Goal: Find contact information: Obtain details needed to contact an individual or organization

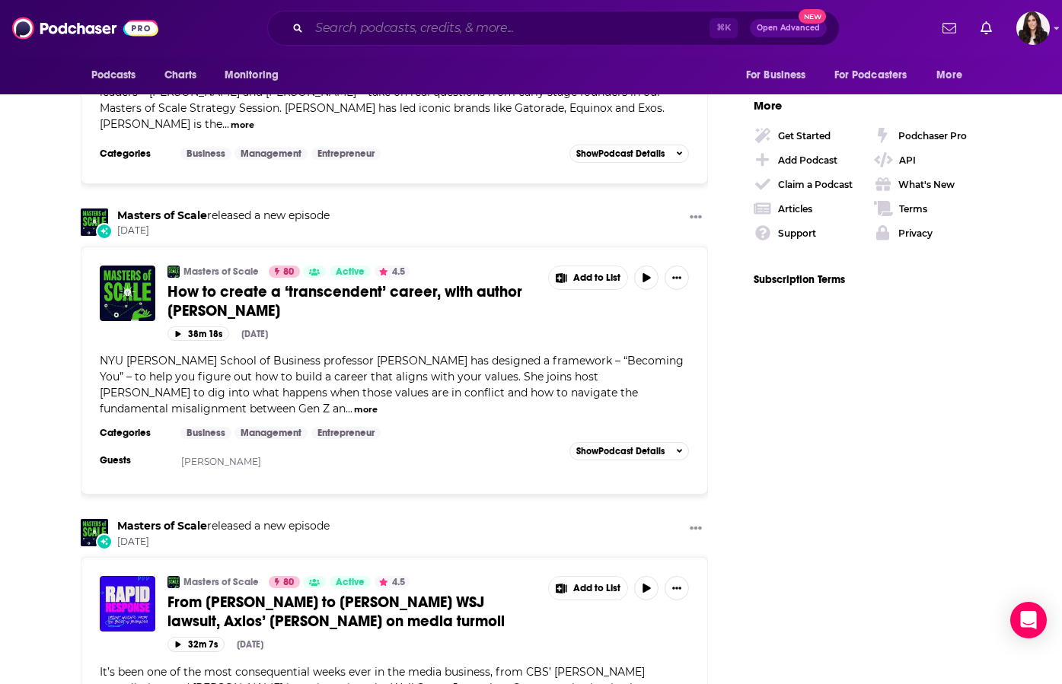
click at [341, 30] on input "Search podcasts, credits, & more..." at bounding box center [509, 28] width 400 height 24
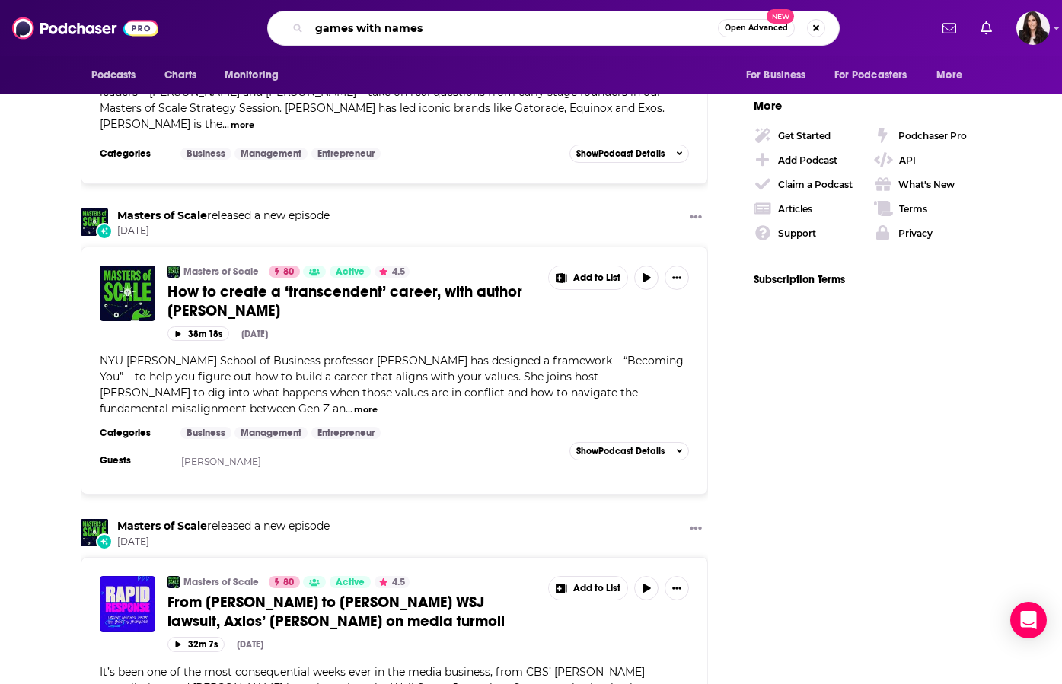
type input "games with names"
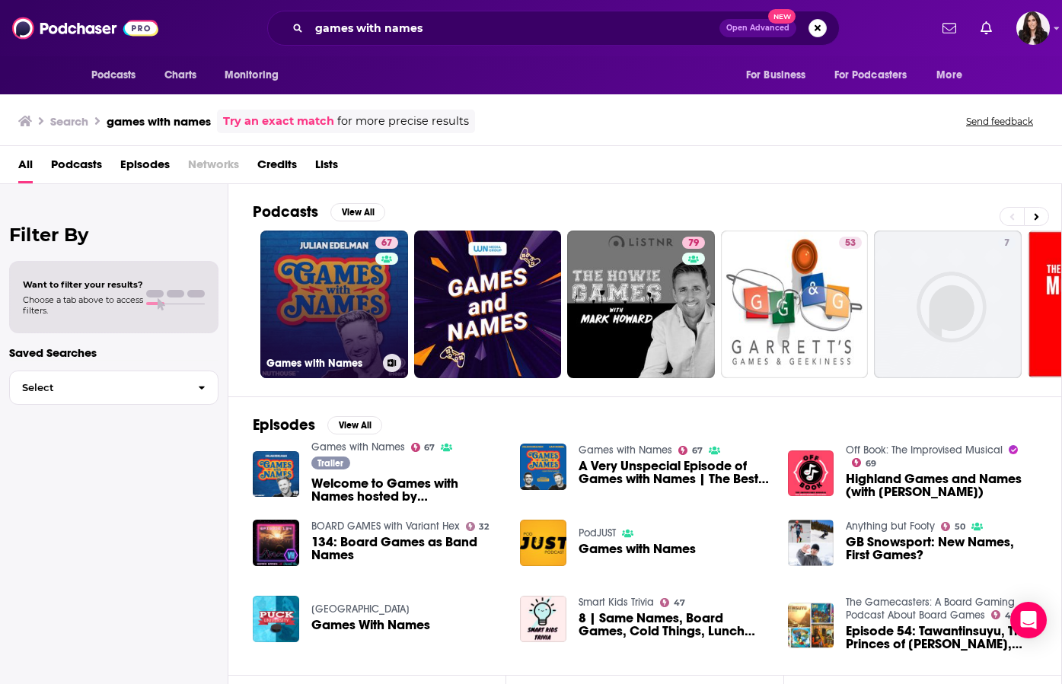
click at [336, 269] on link "67 Games with Names" at bounding box center [334, 305] width 148 height 148
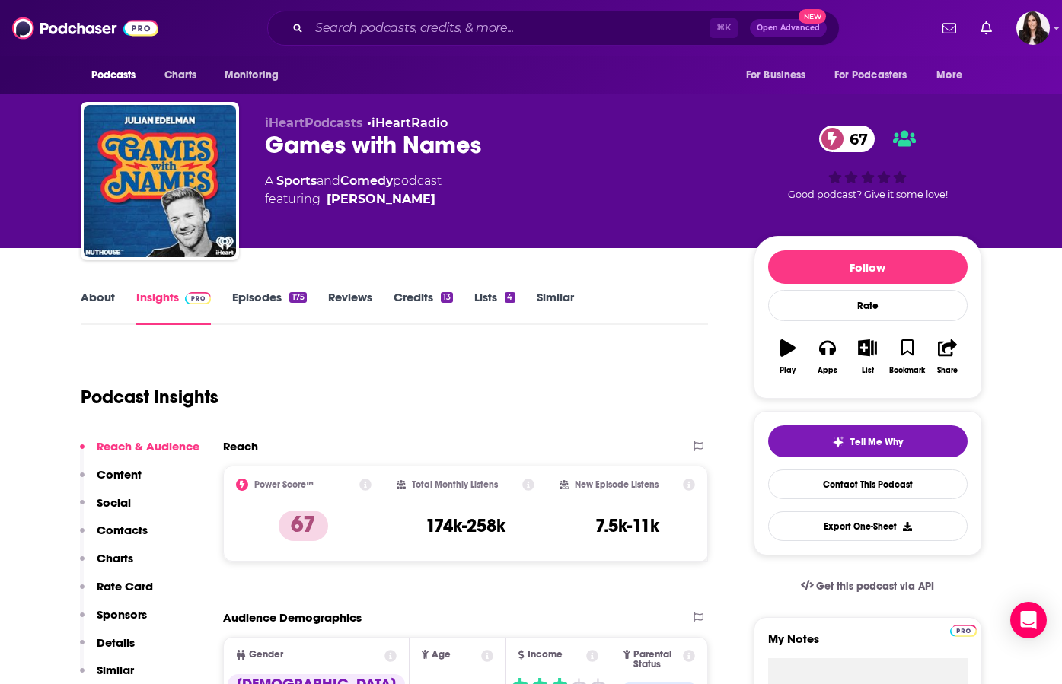
scroll to position [23, 0]
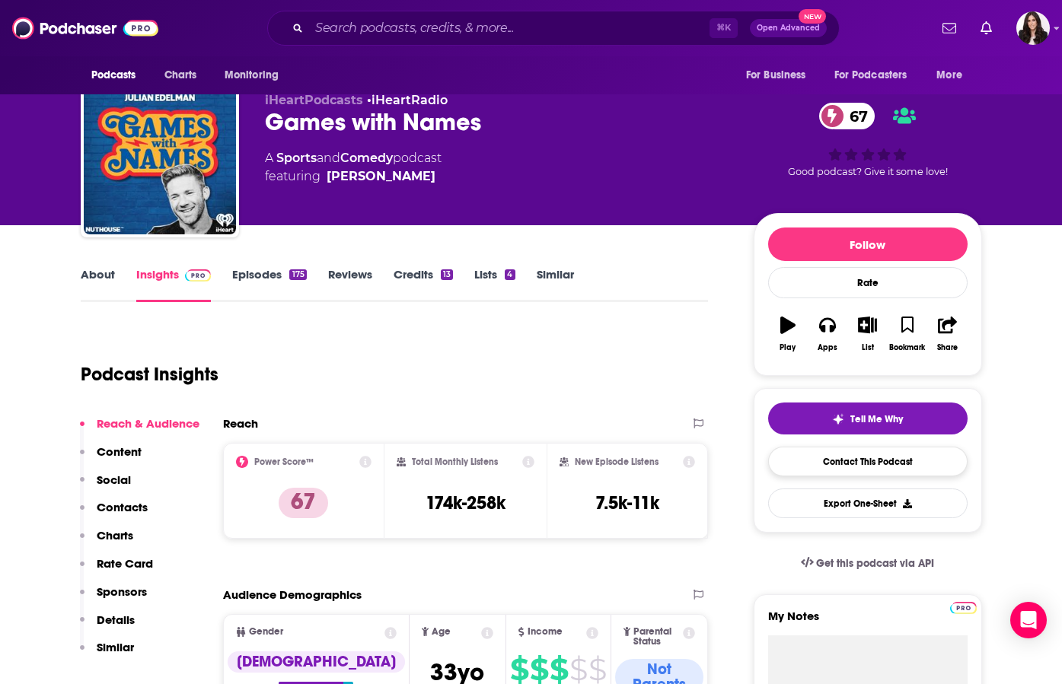
click at [836, 461] on link "Contact This Podcast" at bounding box center [867, 462] width 199 height 30
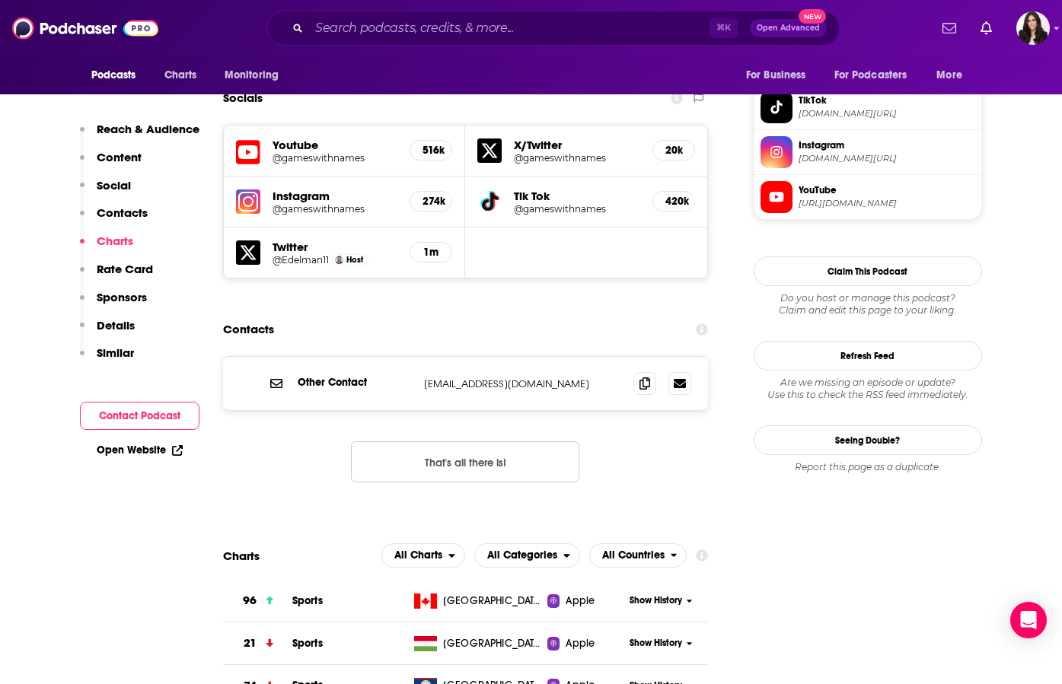
scroll to position [1261, 0]
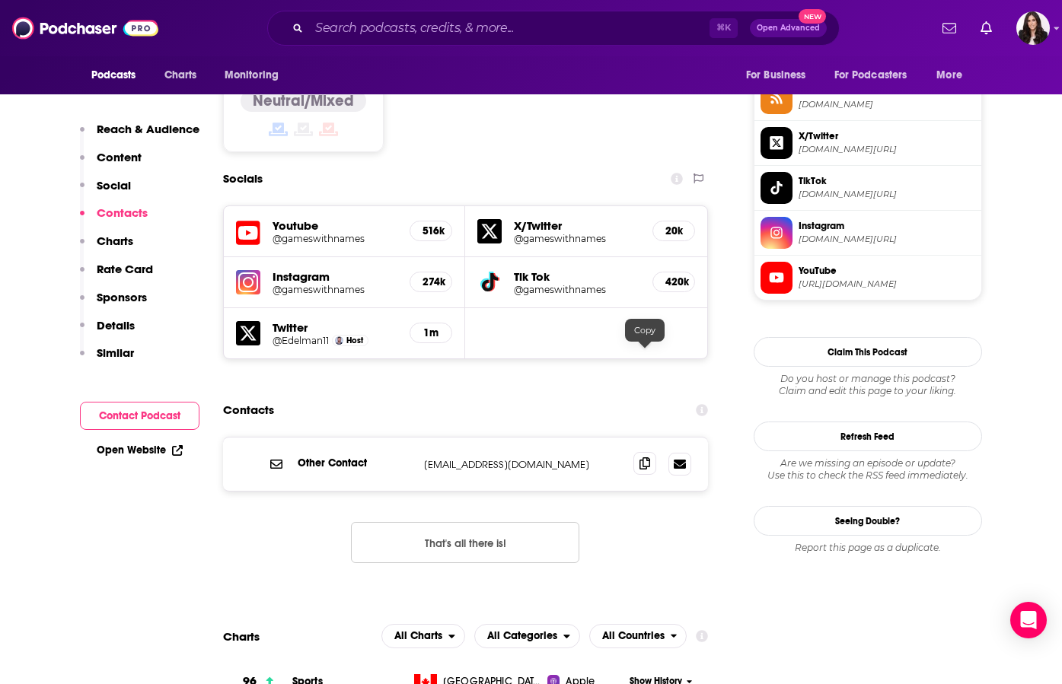
click at [645, 457] on icon at bounding box center [644, 463] width 11 height 12
click at [403, 37] on input "Search podcasts, credits, & more..." at bounding box center [509, 28] width 400 height 24
paste input "Soul Boom"
type input "Soul Boom"
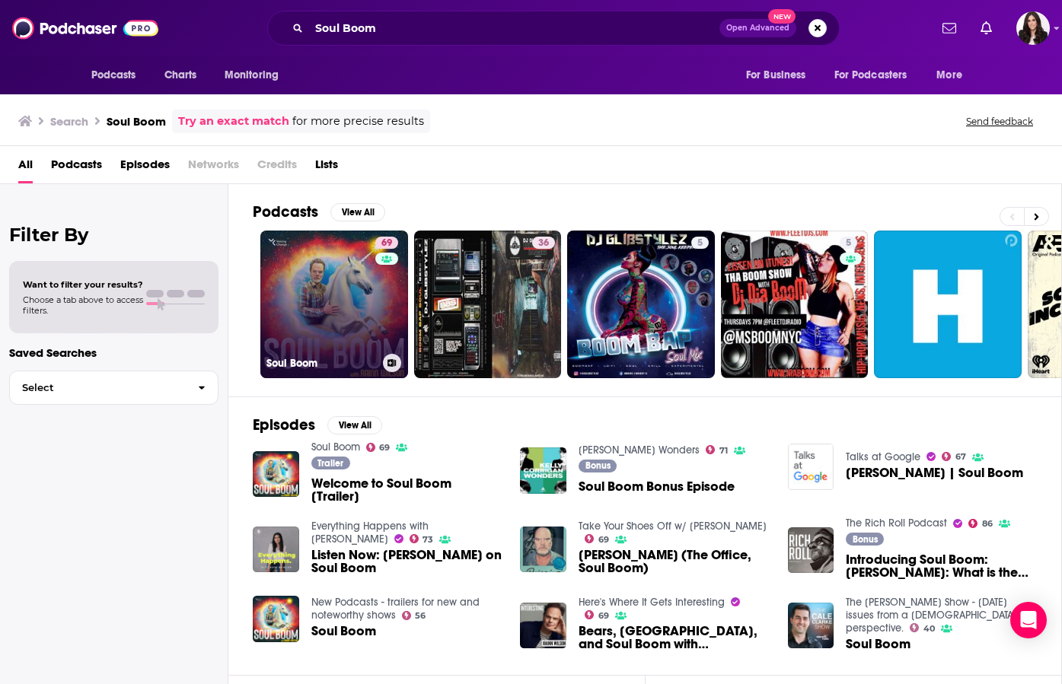
click at [282, 301] on link "69 Soul Boom" at bounding box center [334, 305] width 148 height 148
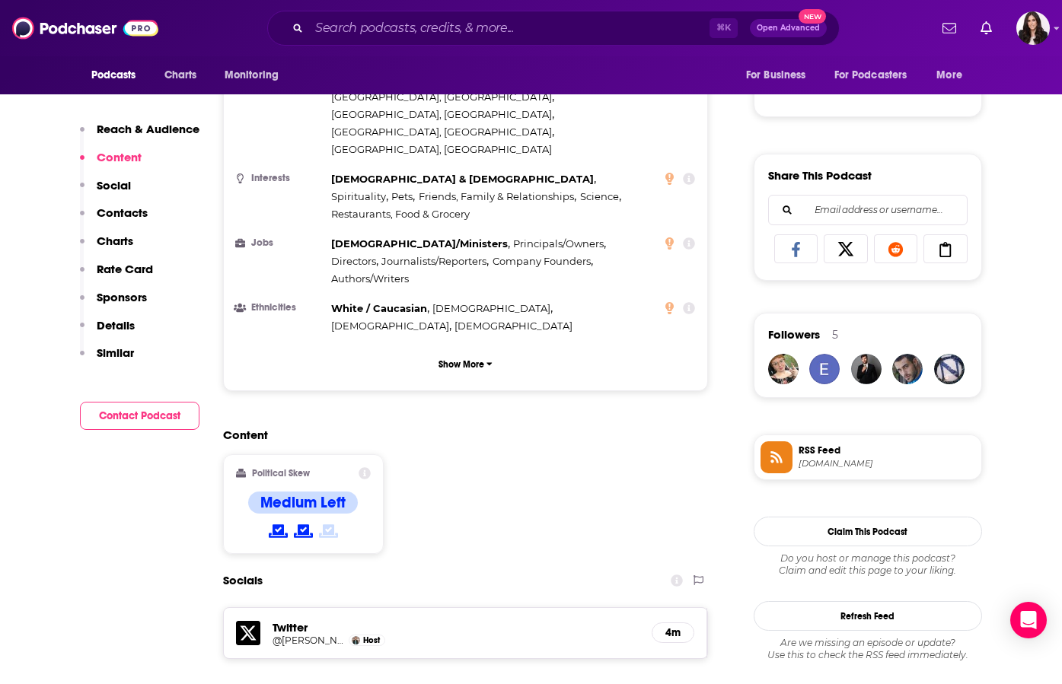
scroll to position [1215, 0]
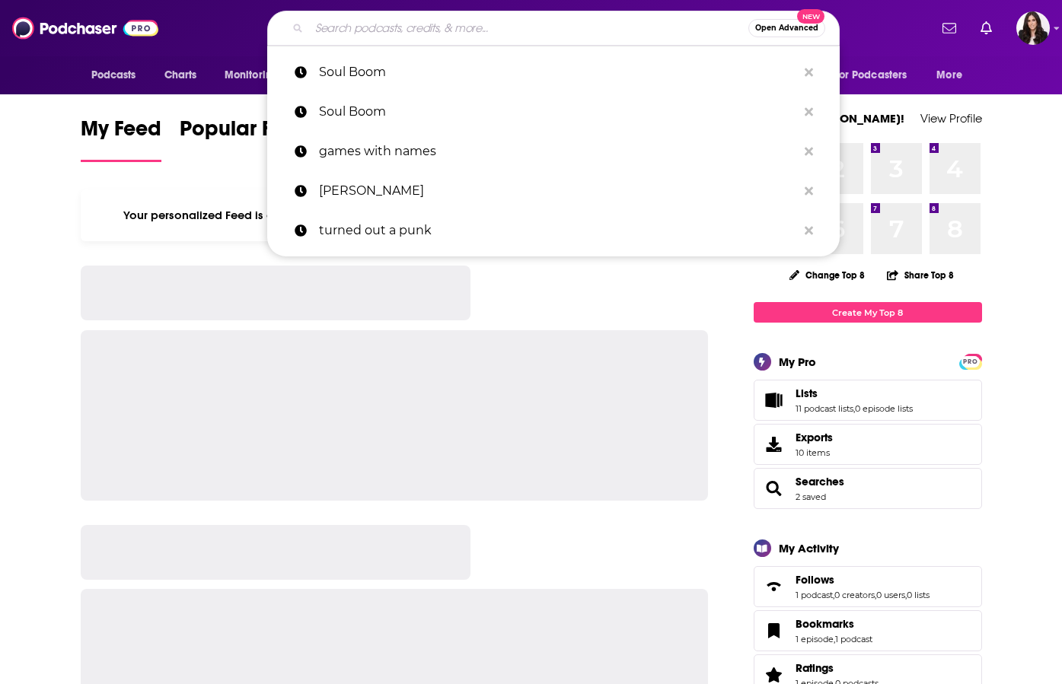
click at [412, 21] on input "Search podcasts, credits, & more..." at bounding box center [528, 28] width 439 height 24
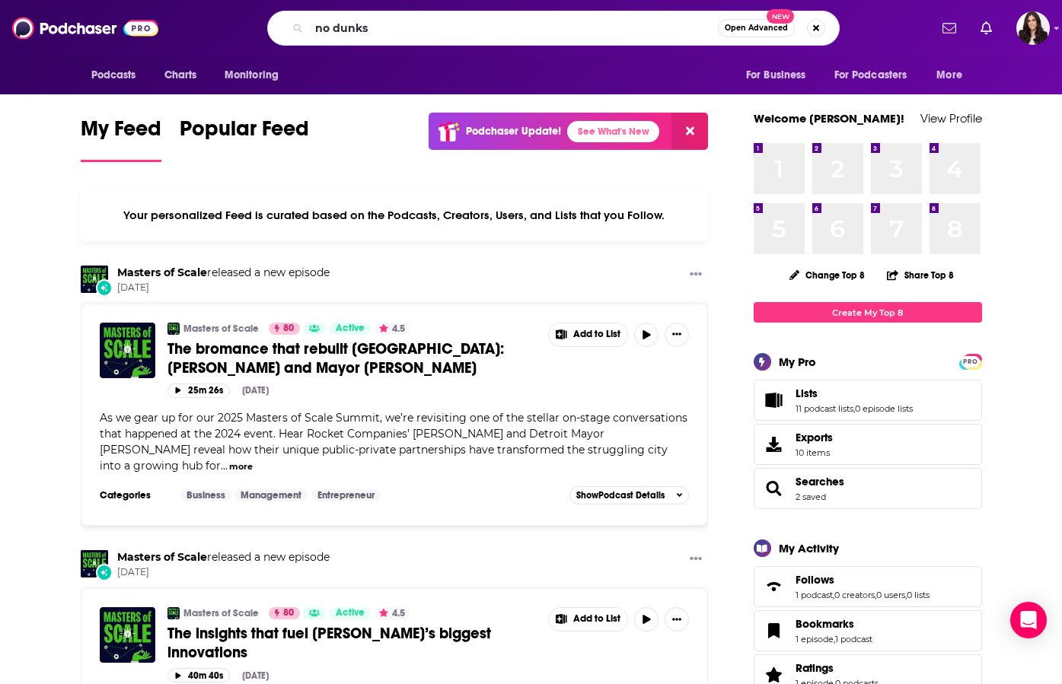
type input "no dunks"
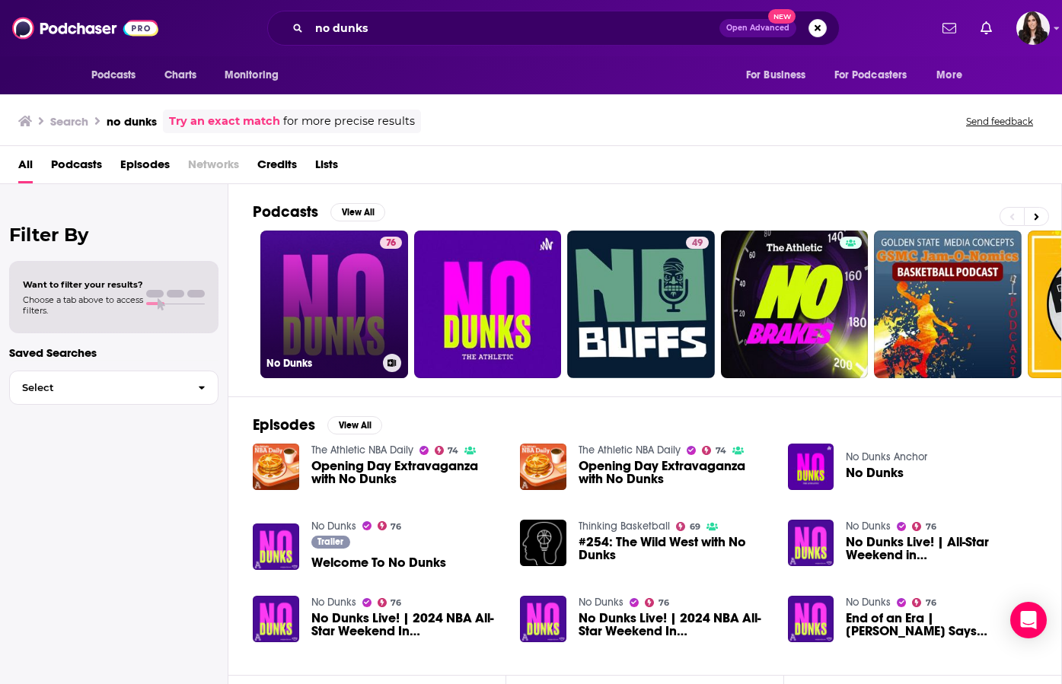
click at [344, 293] on link "76 No Dunks" at bounding box center [334, 305] width 148 height 148
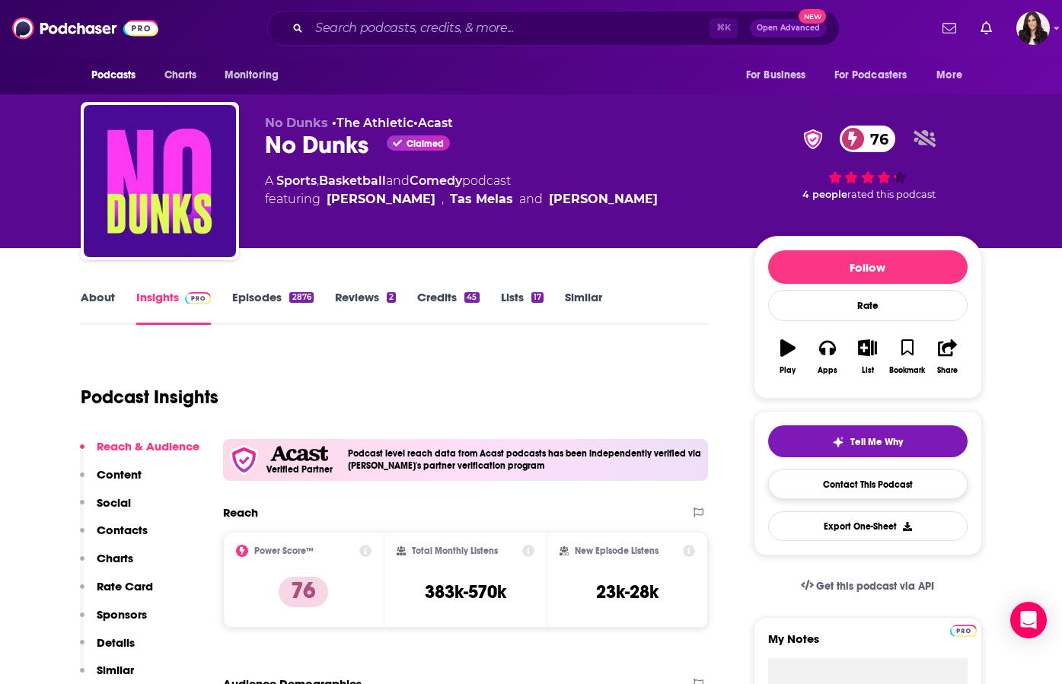
click at [846, 485] on link "Contact This Podcast" at bounding box center [867, 485] width 199 height 30
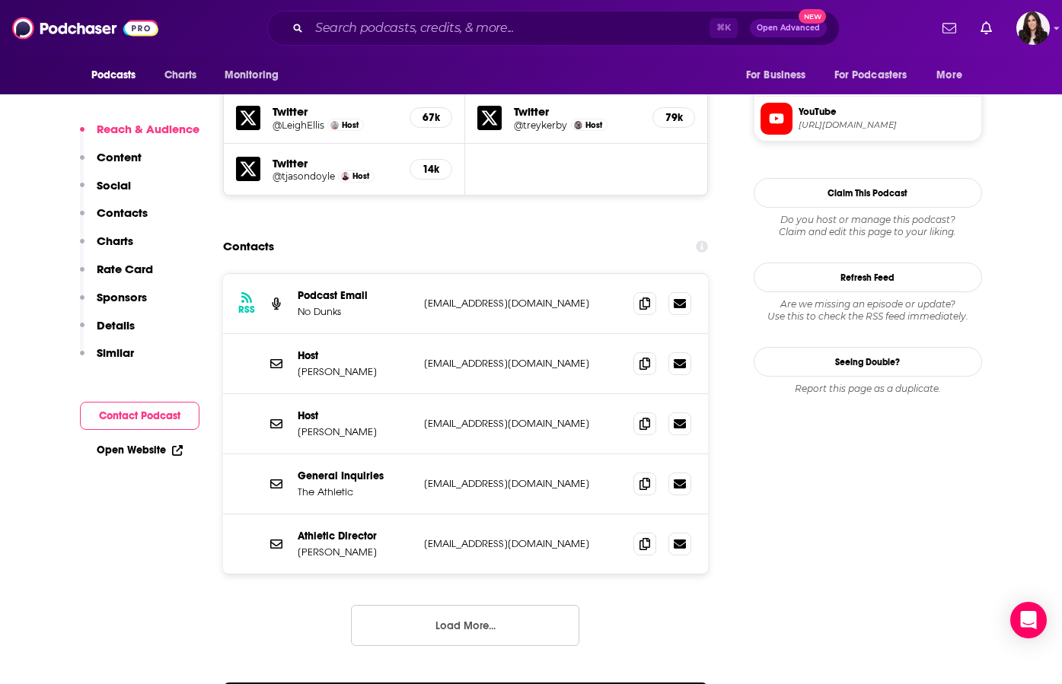
scroll to position [1549, 0]
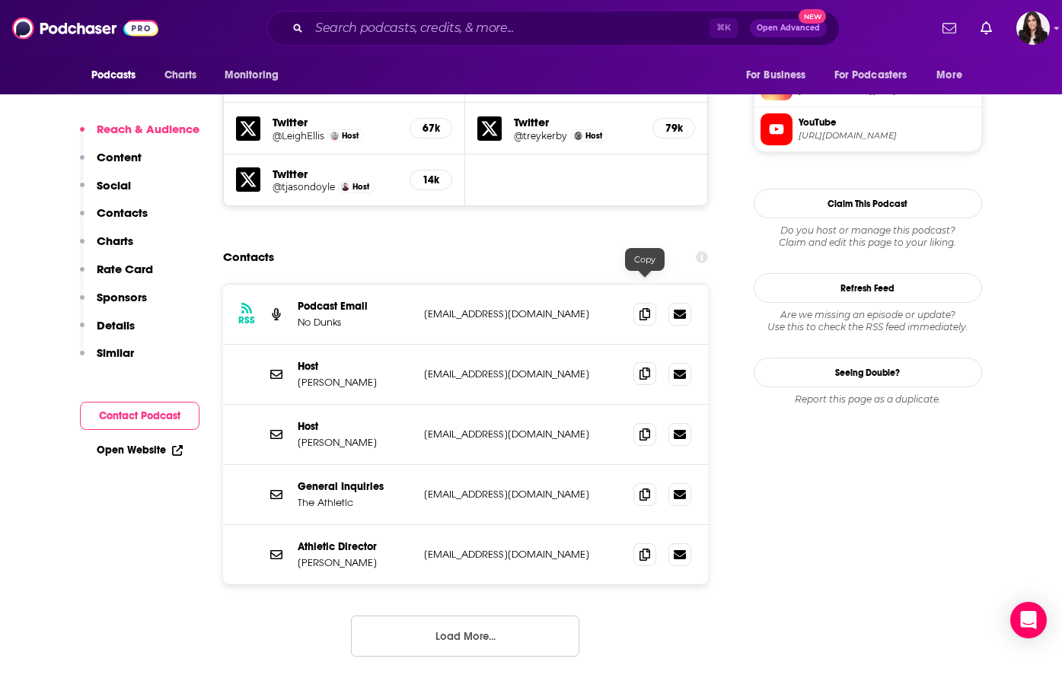
click at [651, 362] on span at bounding box center [644, 373] width 23 height 23
click at [641, 488] on icon at bounding box center [644, 494] width 11 height 12
click at [649, 428] on icon at bounding box center [644, 434] width 11 height 12
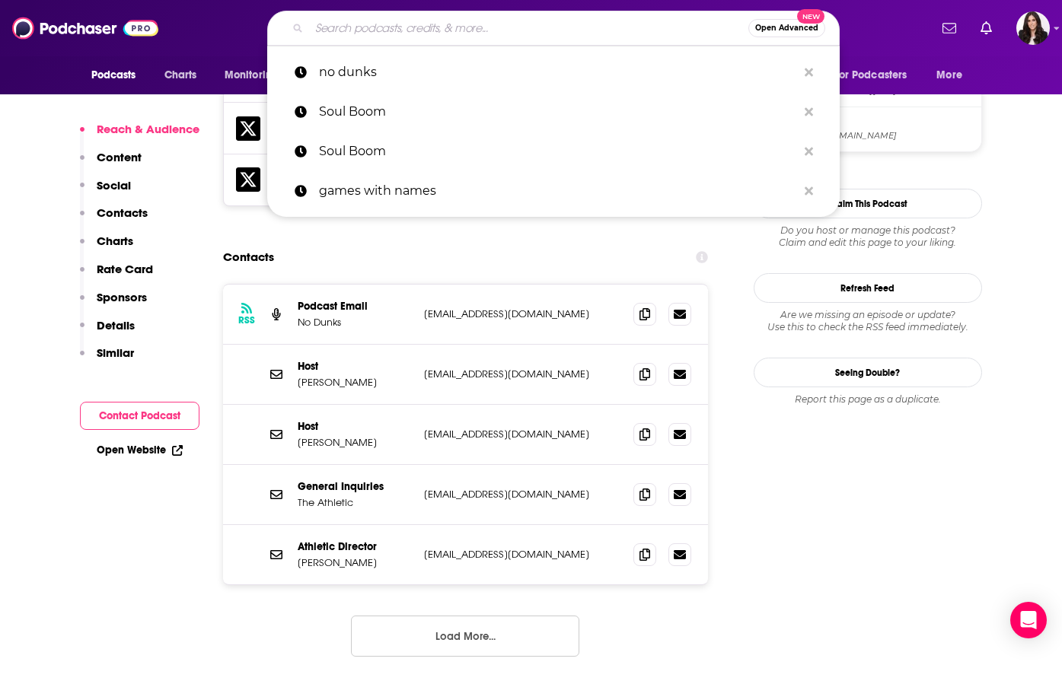
click at [379, 30] on input "Search podcasts, credits, & more..." at bounding box center [528, 28] width 439 height 24
paste input "The Shotgun Start"
type input "The Shotgun Start"
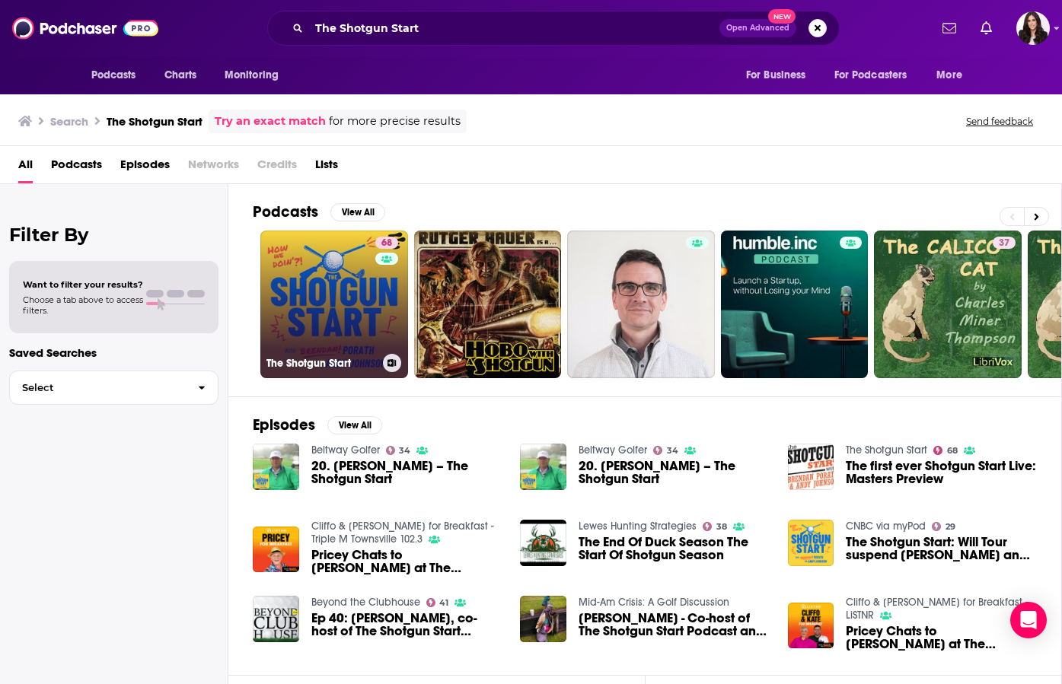
click at [320, 255] on link "68 The Shotgun Start" at bounding box center [334, 305] width 148 height 148
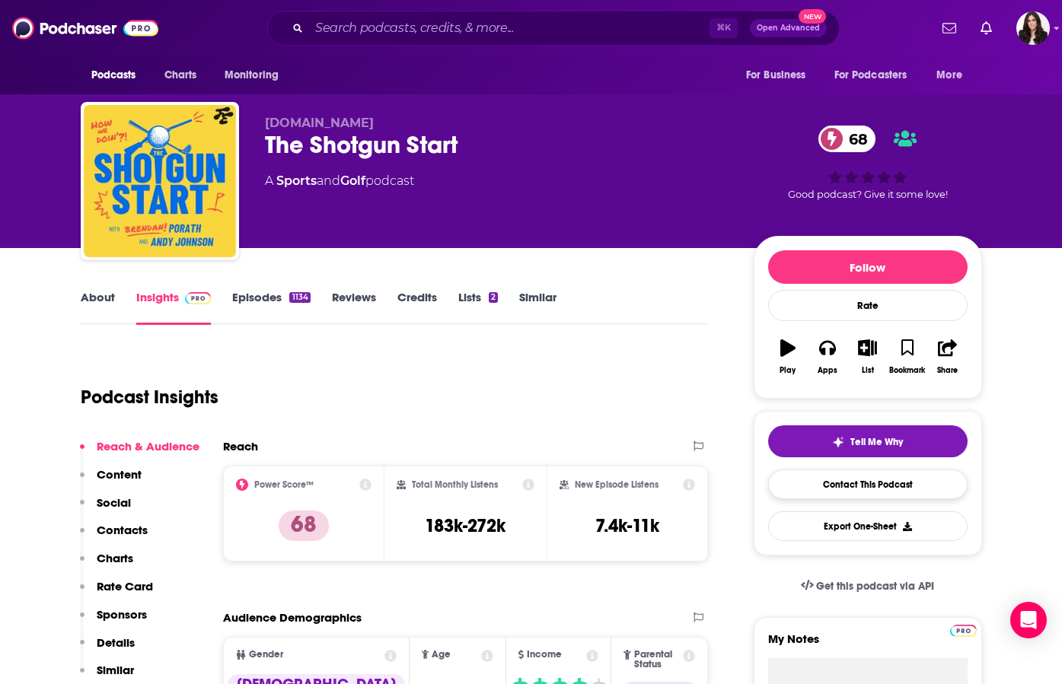
click at [782, 479] on link "Contact This Podcast" at bounding box center [867, 485] width 199 height 30
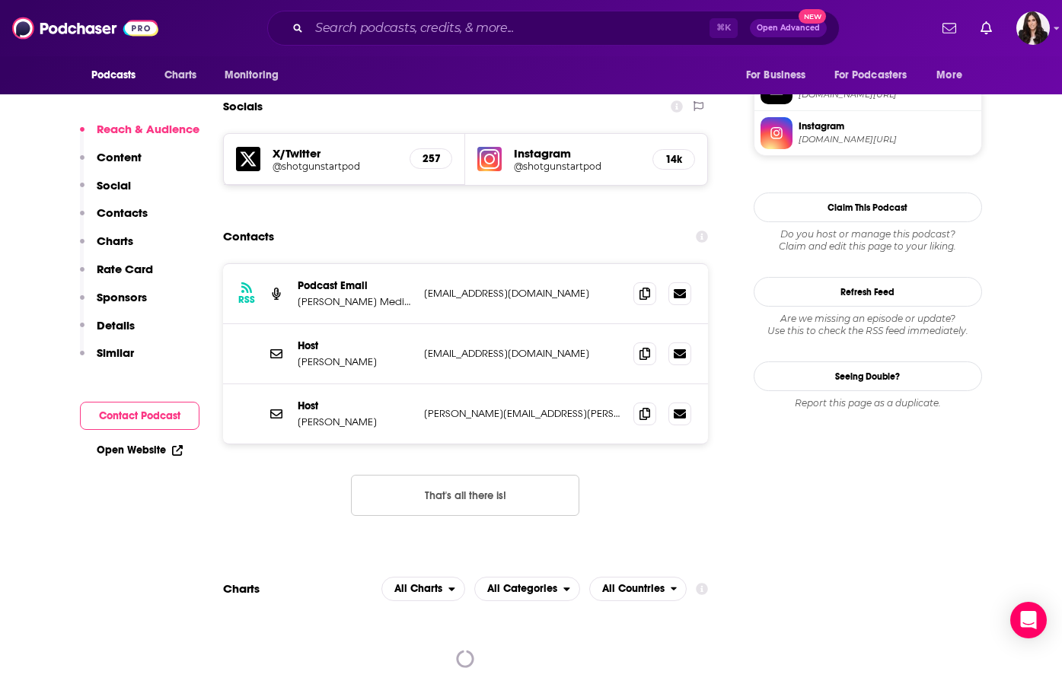
scroll to position [1307, 0]
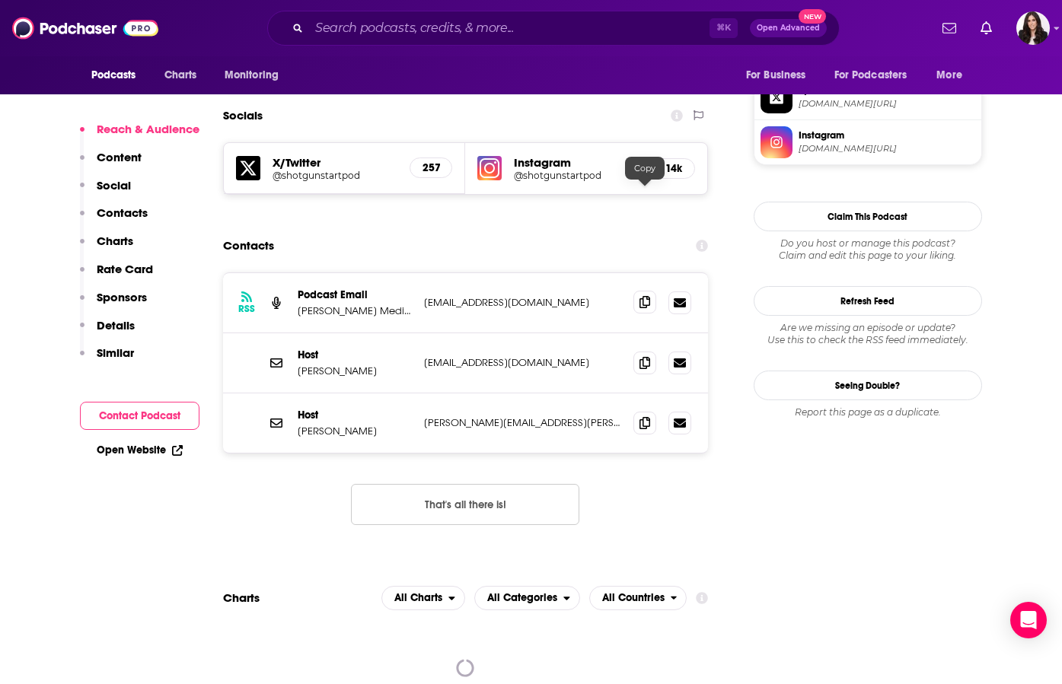
click at [648, 296] on icon at bounding box center [644, 302] width 11 height 12
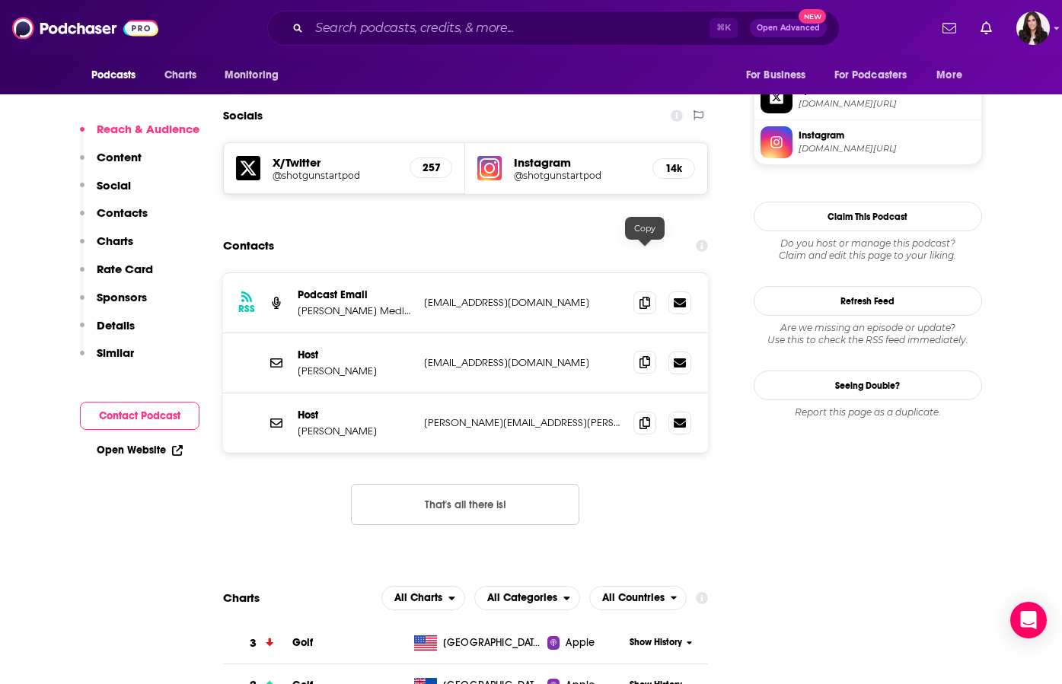
click at [649, 356] on icon at bounding box center [644, 362] width 11 height 12
click at [656, 411] on span at bounding box center [644, 422] width 23 height 23
click at [364, 47] on div "Podcasts Charts Monitoring ⌘ K Open Advanced New For Business For Podcasters Mo…" at bounding box center [531, 28] width 1062 height 56
click at [374, 32] on input "Search podcasts, credits, & more..." at bounding box center [509, 28] width 400 height 24
paste input "No Laying Up"
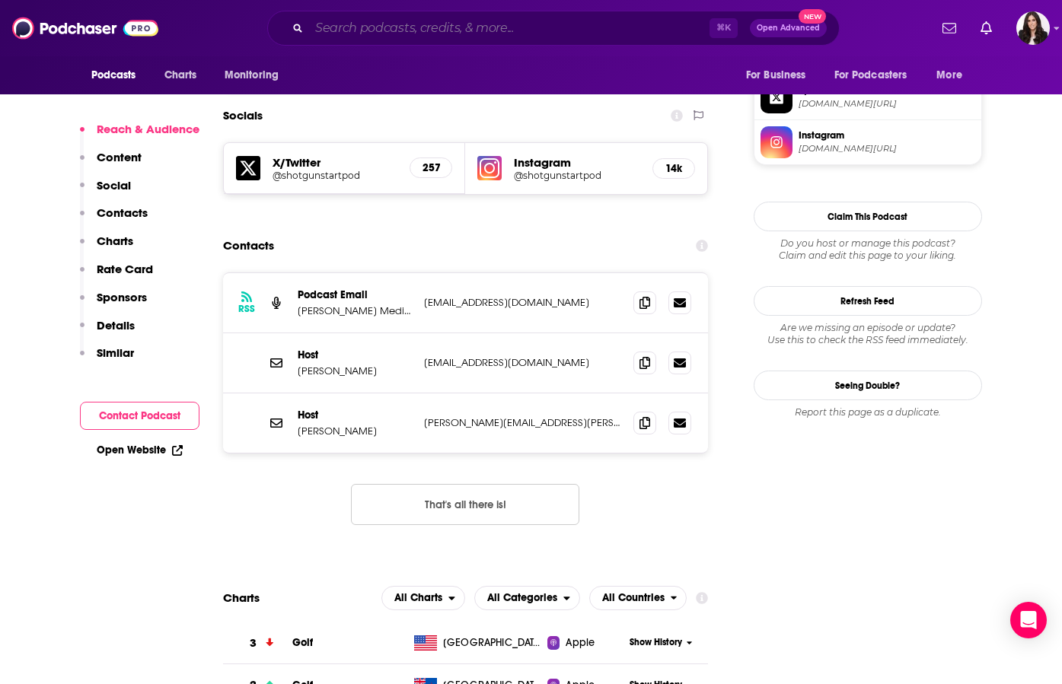
type input "No Laying Up"
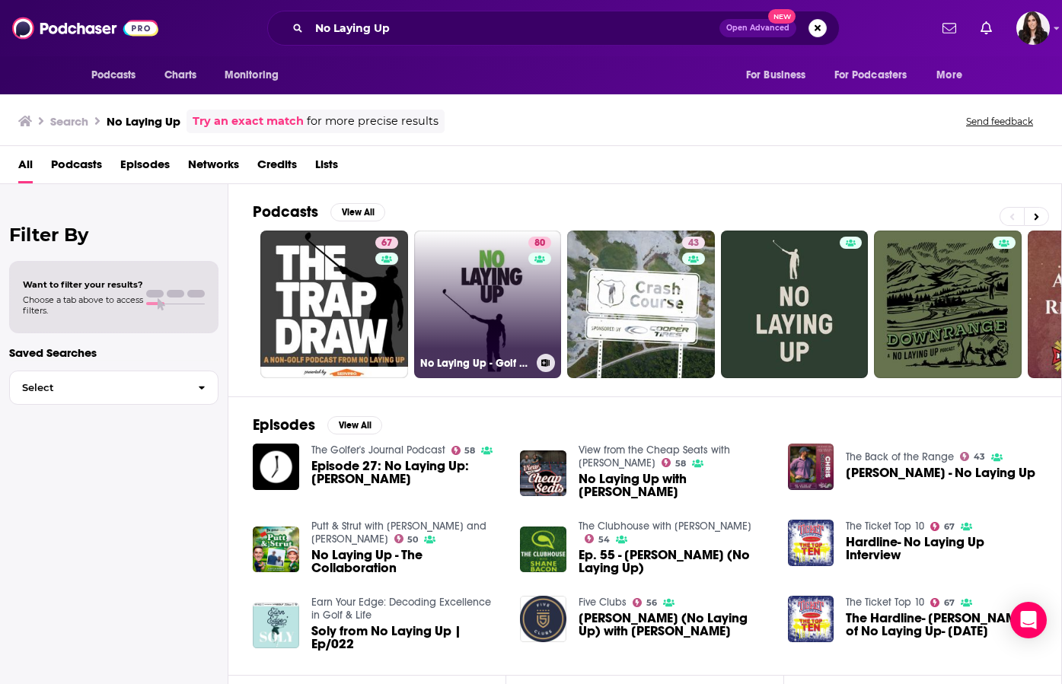
click at [470, 252] on link "80 No Laying Up - Golf Podcast" at bounding box center [488, 305] width 148 height 148
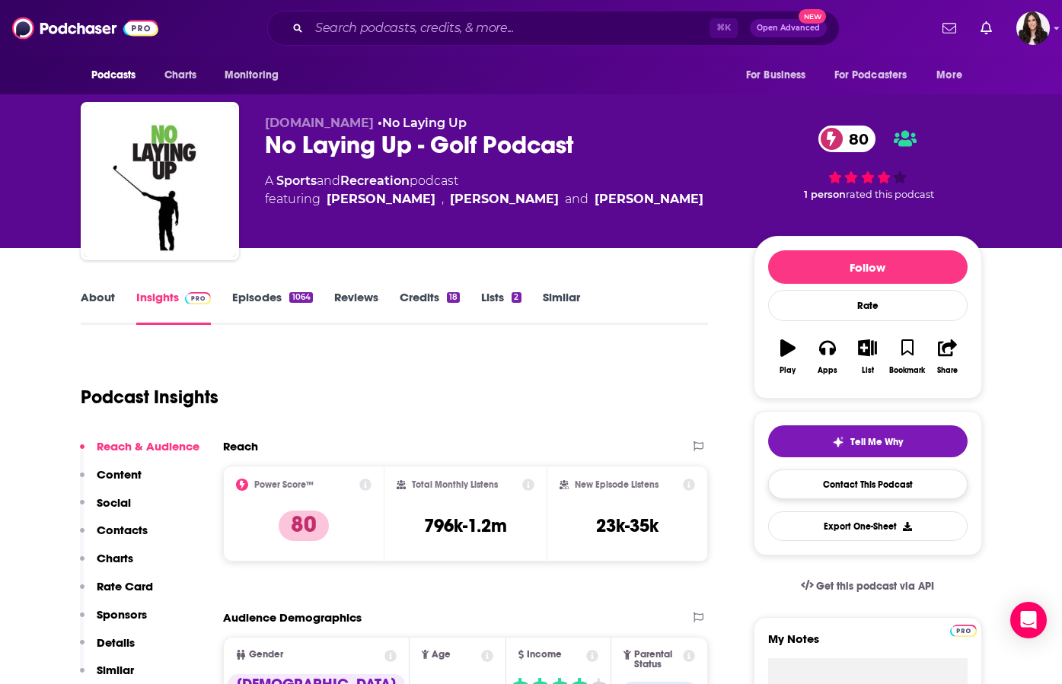
click at [832, 476] on link "Contact This Podcast" at bounding box center [867, 485] width 199 height 30
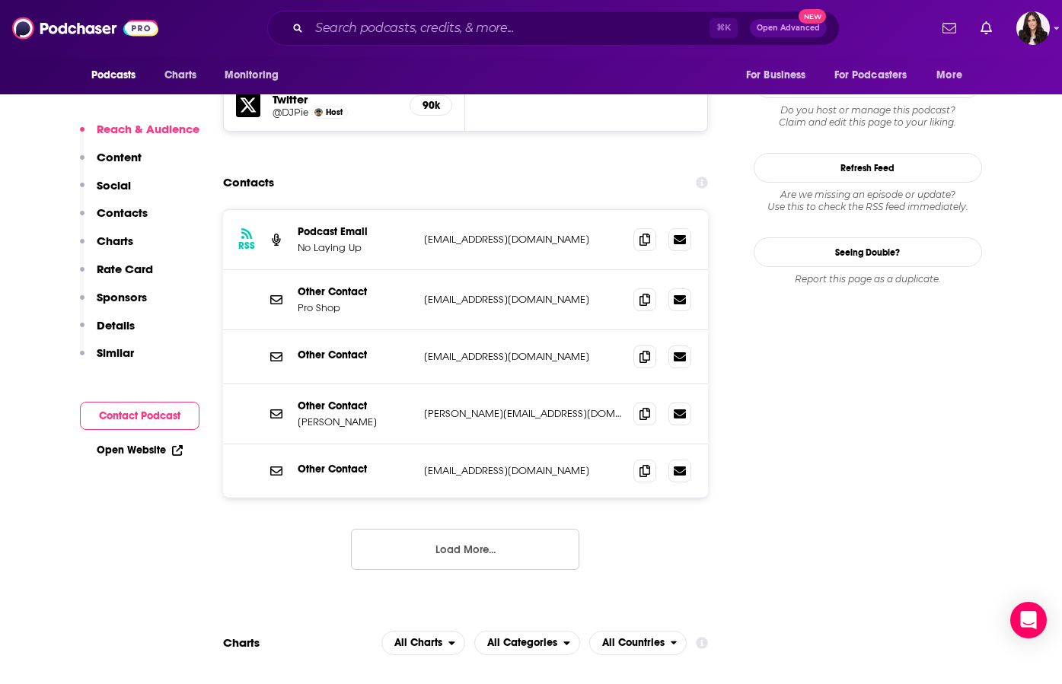
scroll to position [1547, 0]
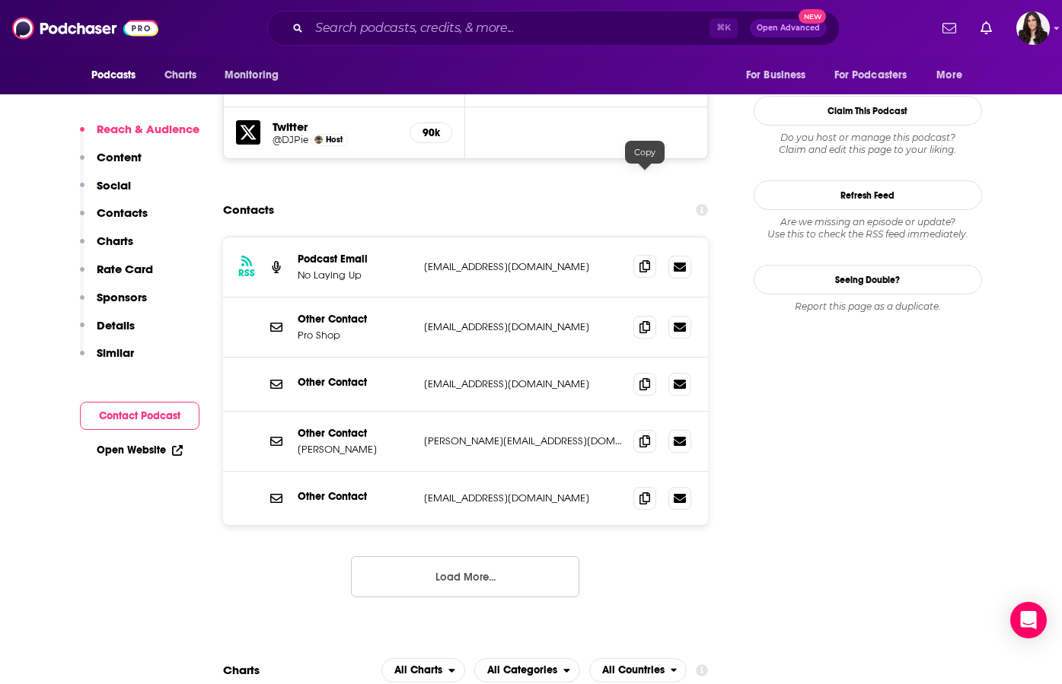
click at [647, 260] on icon at bounding box center [644, 266] width 11 height 12
click at [645, 377] on icon at bounding box center [644, 383] width 11 height 12
click at [642, 435] on icon at bounding box center [644, 441] width 11 height 12
click at [641, 486] on span at bounding box center [644, 497] width 23 height 23
click at [345, 32] on input "Search podcasts, credits, & more..." at bounding box center [509, 28] width 400 height 24
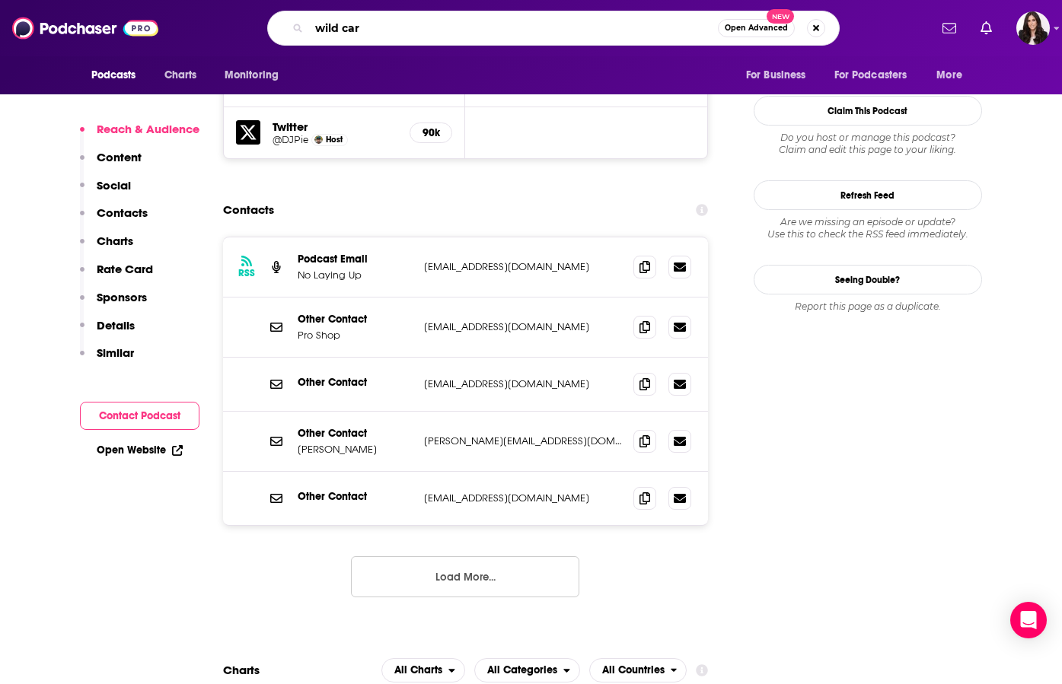
type input "wild card"
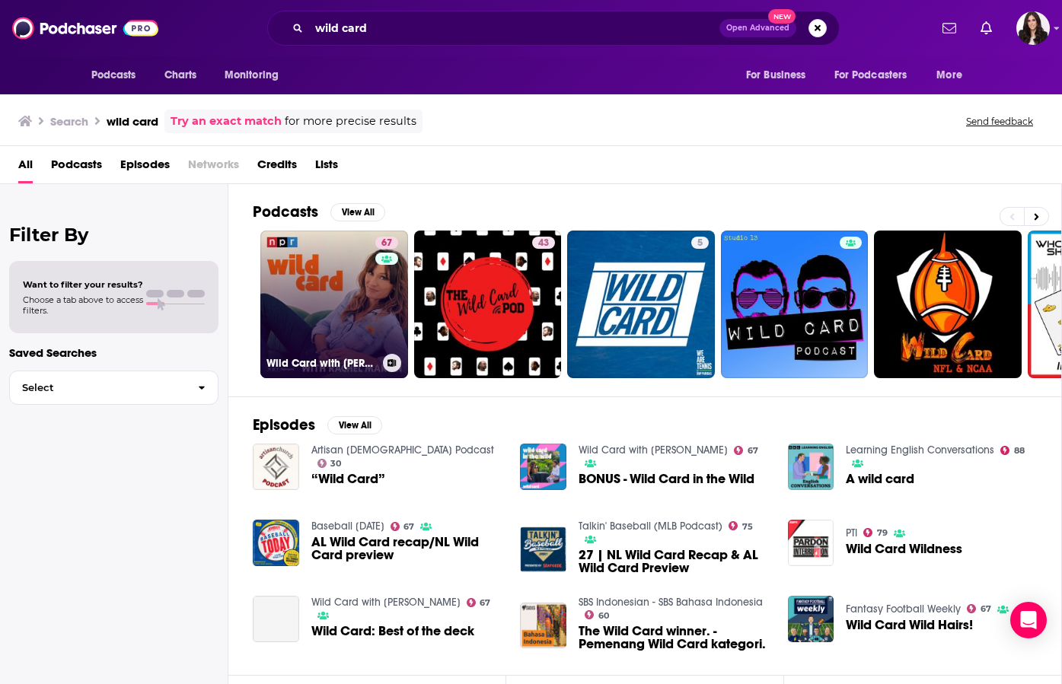
click at [323, 274] on link "67 Wild Card with Rachel Martin" at bounding box center [334, 305] width 148 height 148
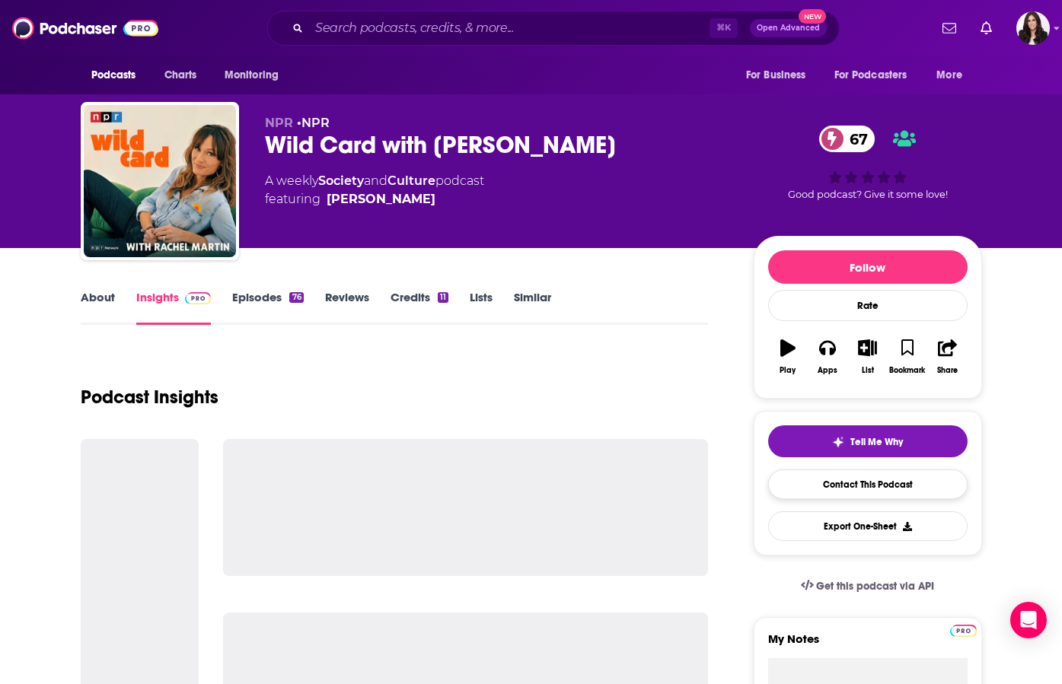
click at [841, 479] on link "Contact This Podcast" at bounding box center [867, 485] width 199 height 30
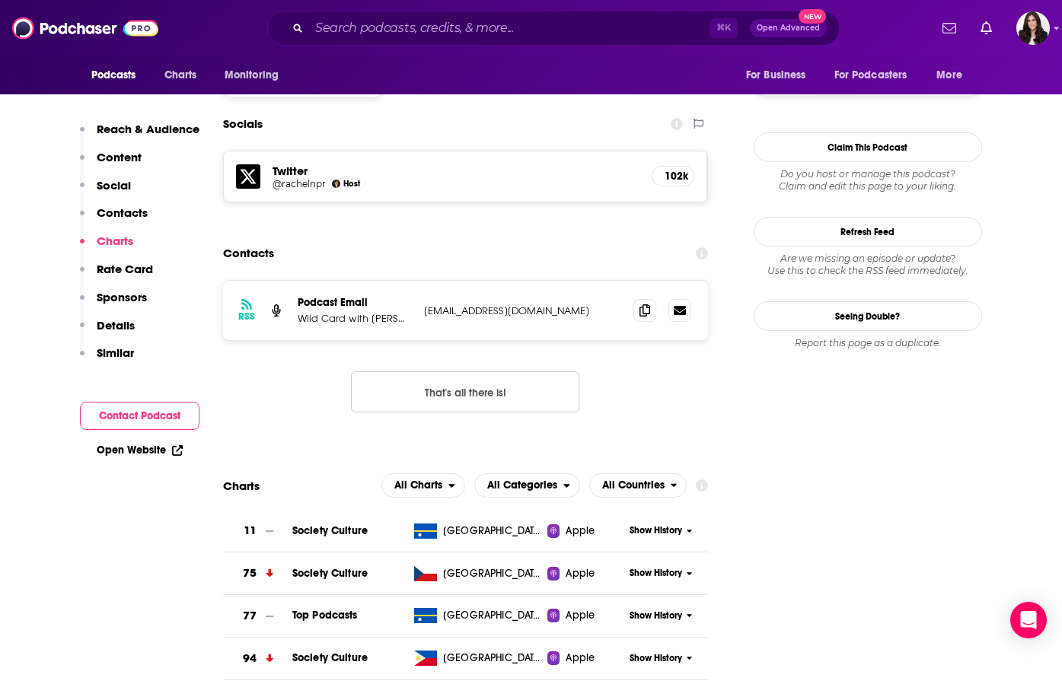
scroll to position [1284, 0]
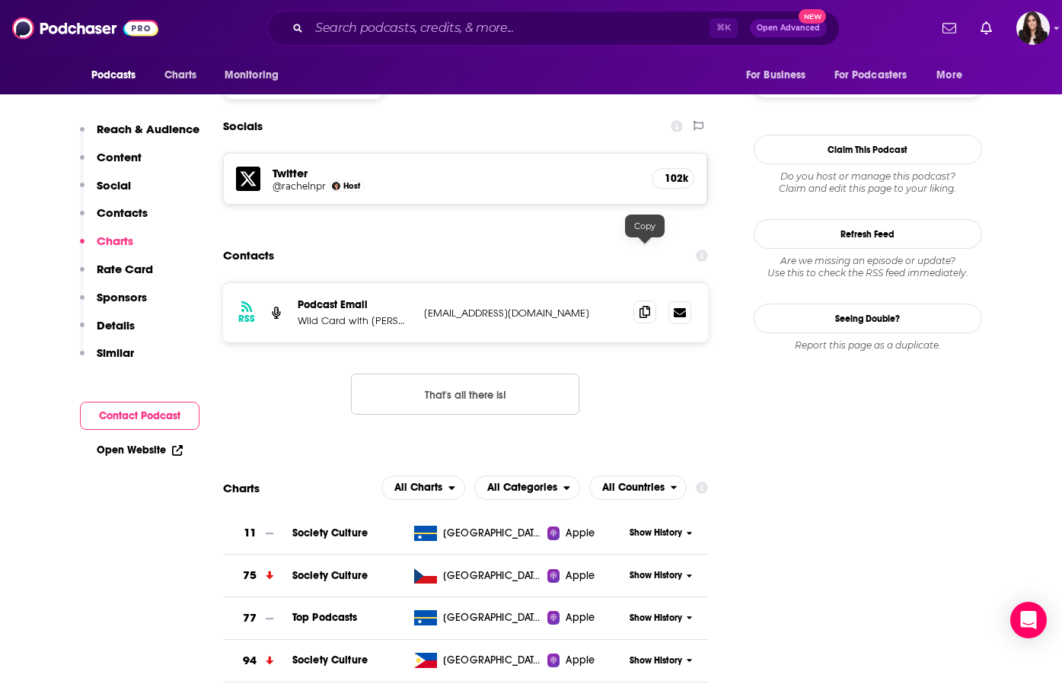
click at [641, 306] on icon at bounding box center [644, 312] width 11 height 12
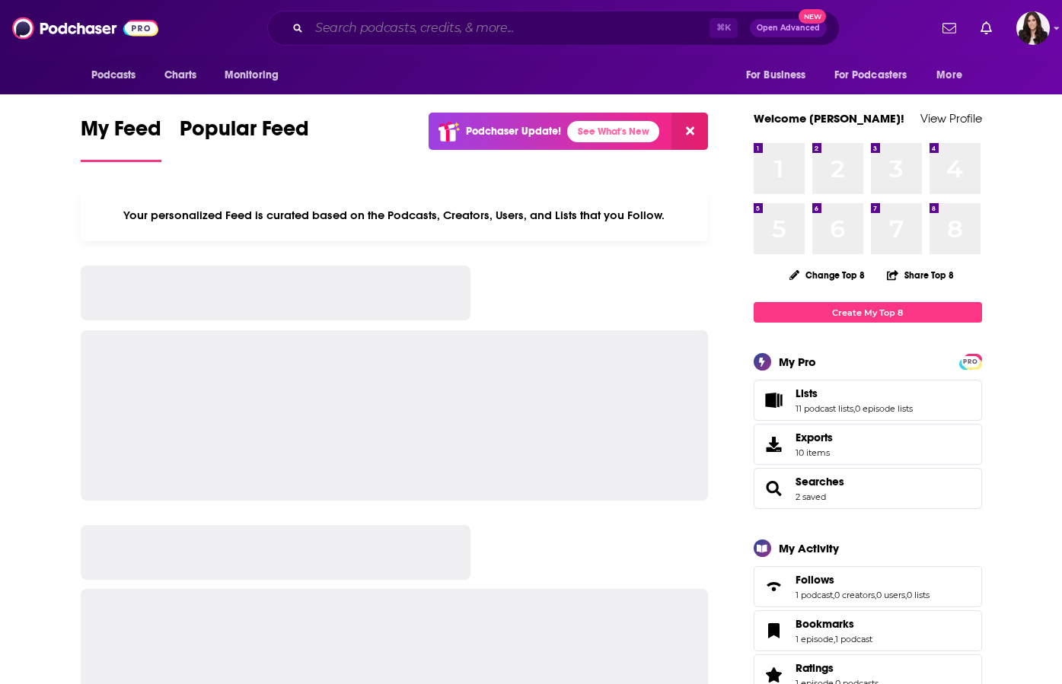
click at [460, 31] on input "Search podcasts, credits, & more..." at bounding box center [509, 28] width 400 height 24
paste input "[DEMOGRAPHIC_DATA] to [DEMOGRAPHIC_DATA]"
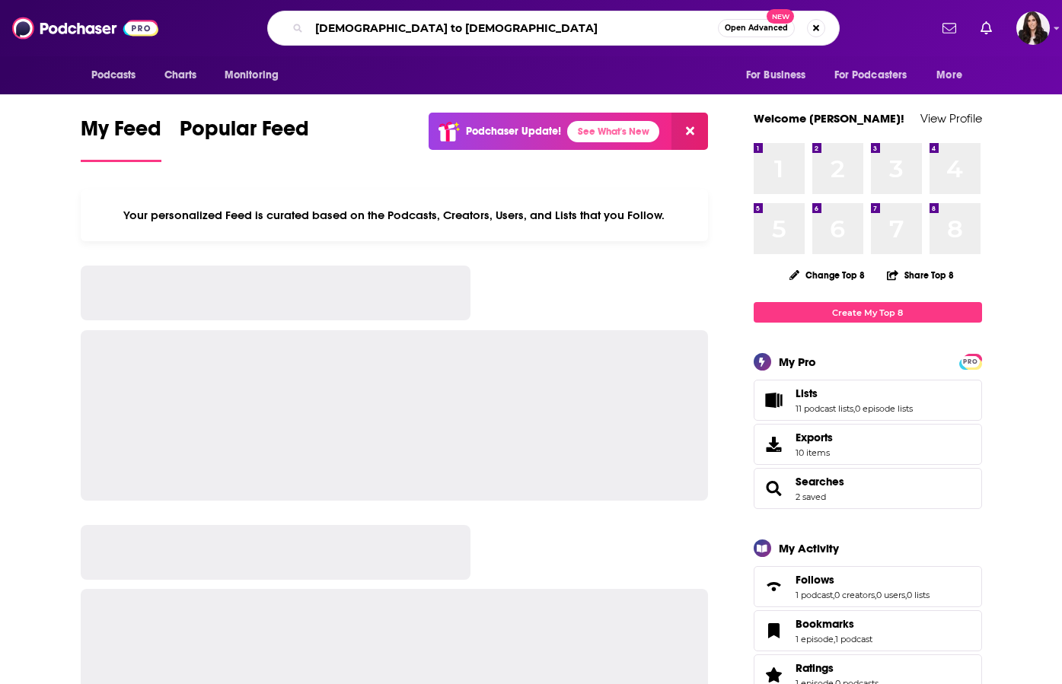
type input "[DEMOGRAPHIC_DATA] to [DEMOGRAPHIC_DATA]"
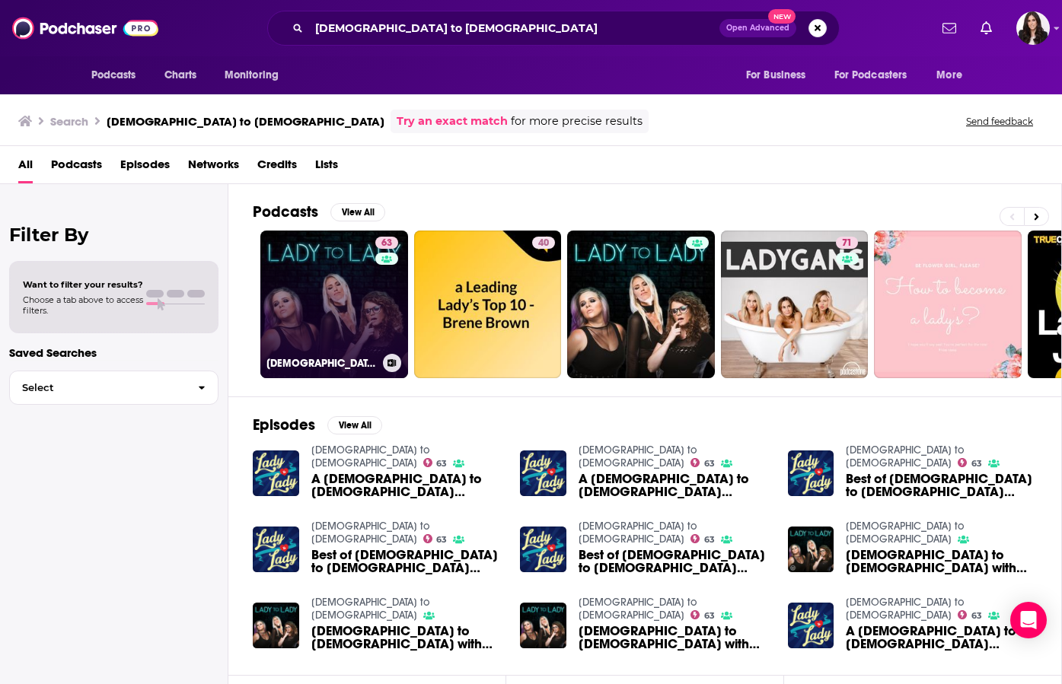
click at [345, 288] on link "63 [DEMOGRAPHIC_DATA] to [DEMOGRAPHIC_DATA]" at bounding box center [334, 305] width 148 height 148
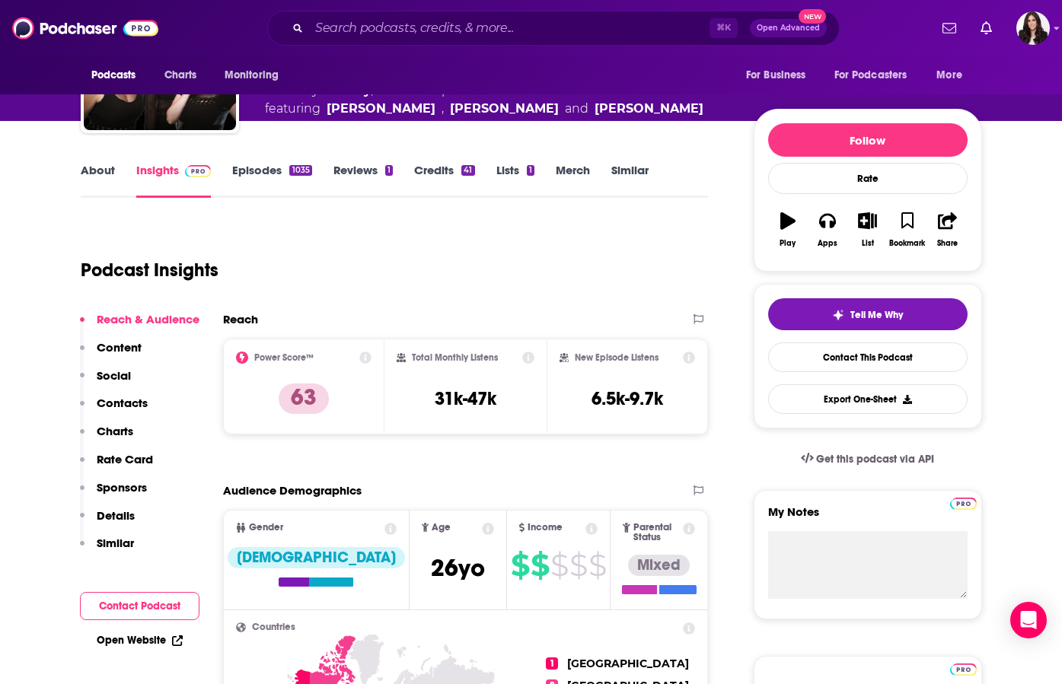
scroll to position [126, 0]
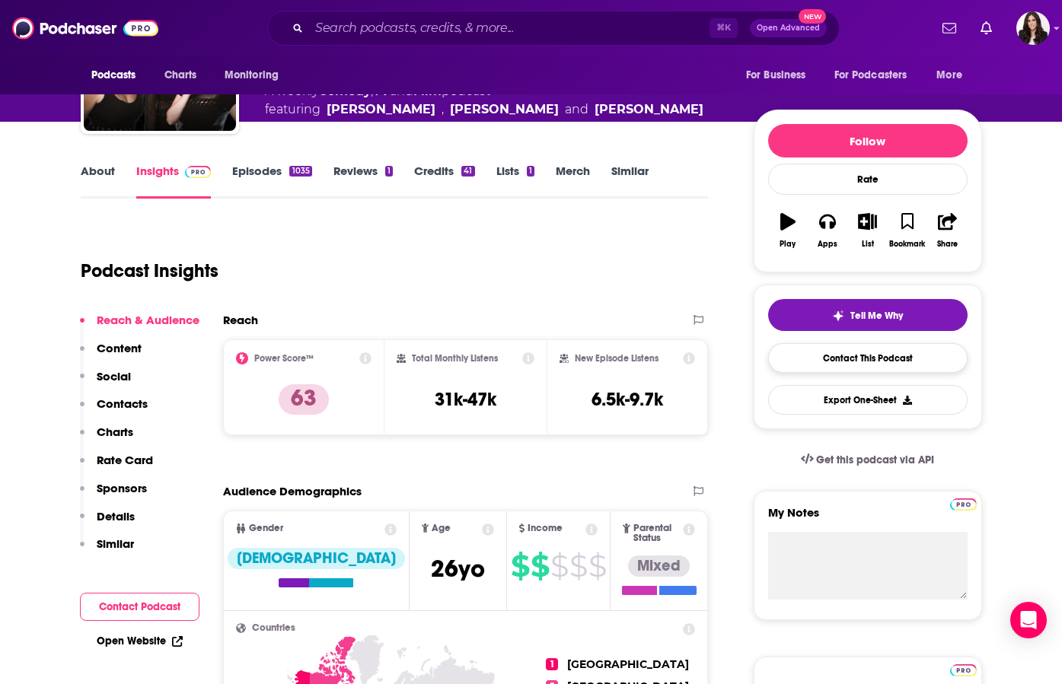
click at [797, 356] on link "Contact This Podcast" at bounding box center [867, 358] width 199 height 30
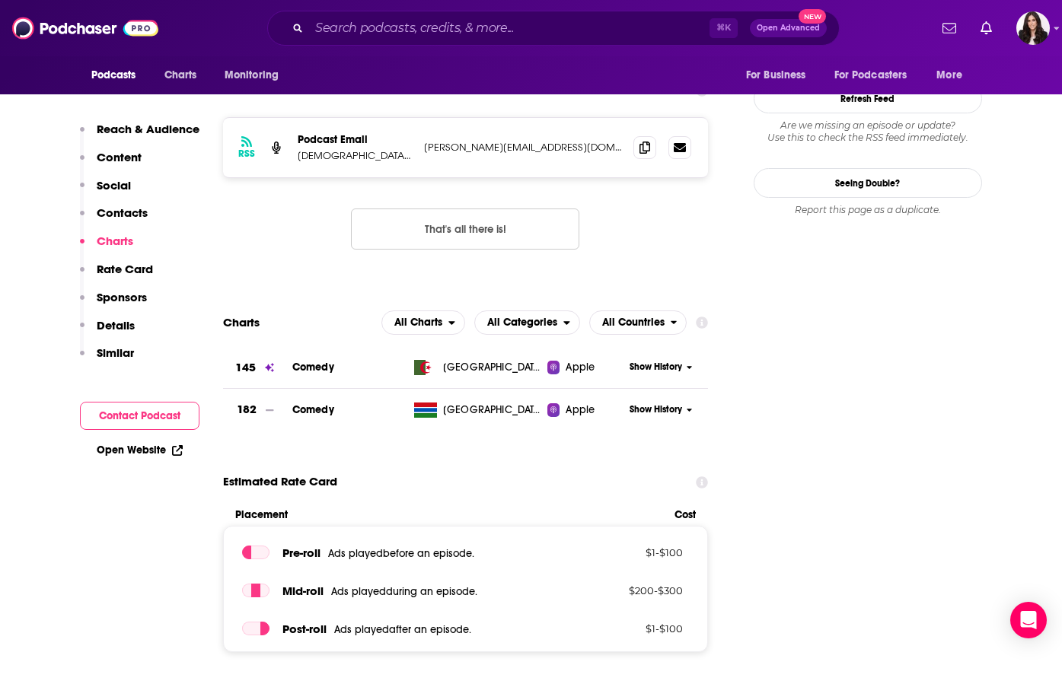
scroll to position [1491, 0]
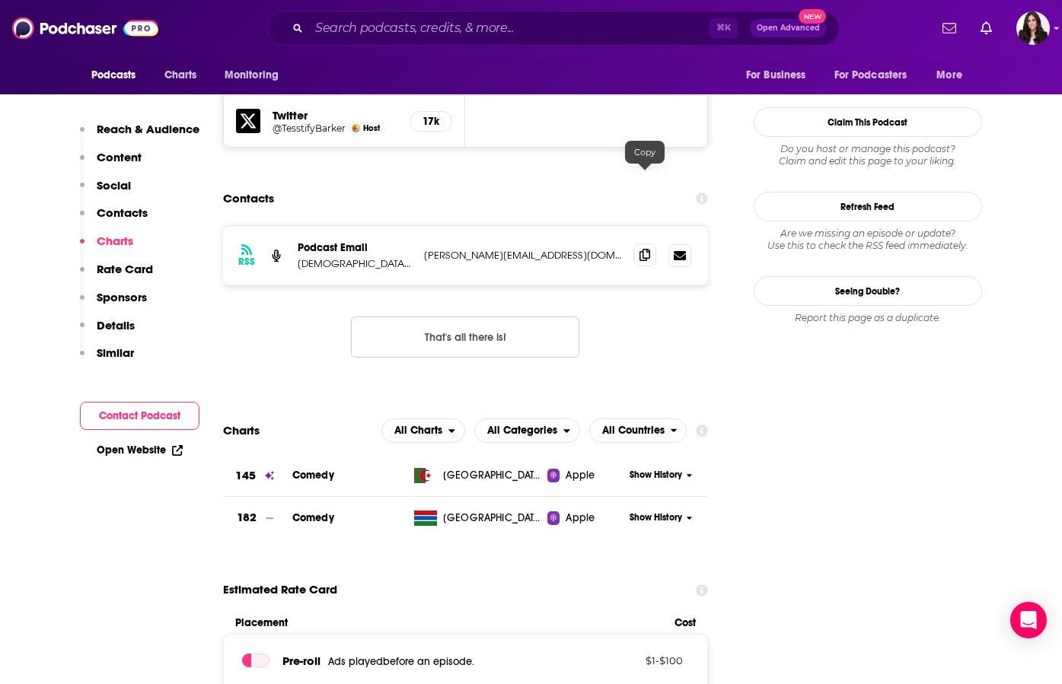
click at [650, 249] on icon at bounding box center [644, 255] width 11 height 12
click at [491, 31] on input "Search podcasts, credits, & more..." at bounding box center [509, 28] width 400 height 24
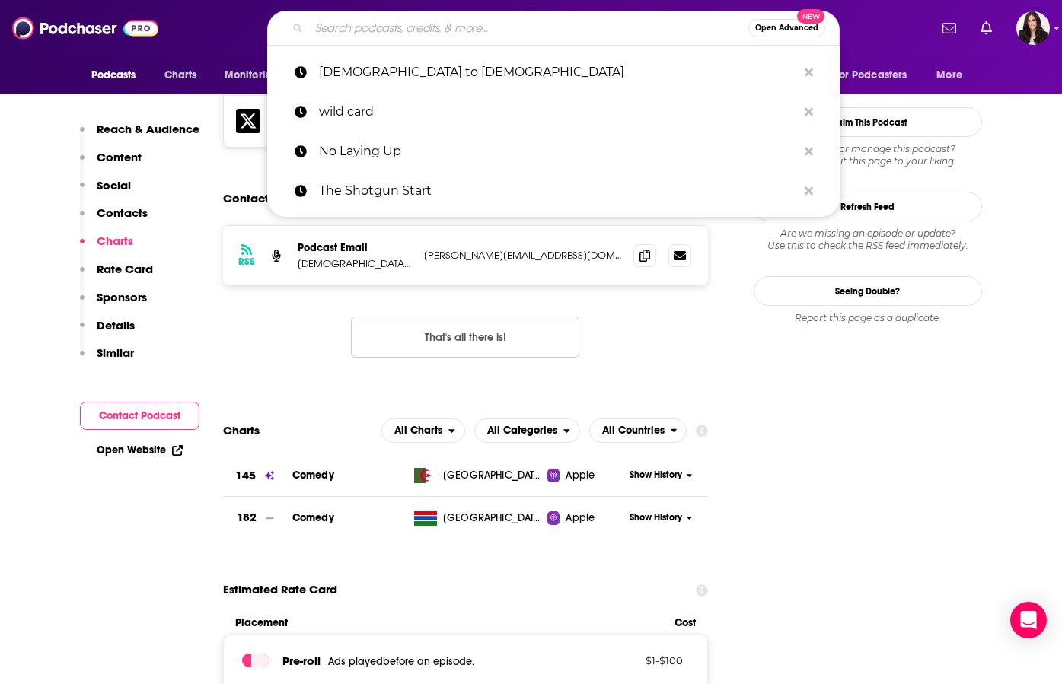
paste input "Almost 30"
type input "Almost 30"
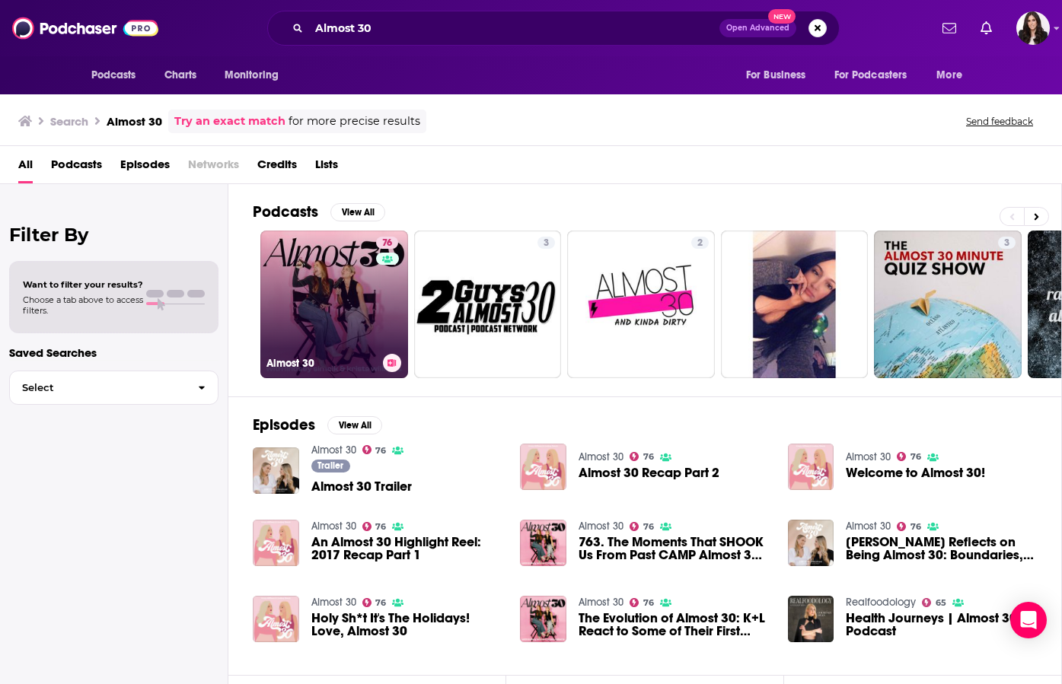
click at [322, 340] on link "76 Almost 30" at bounding box center [334, 305] width 148 height 148
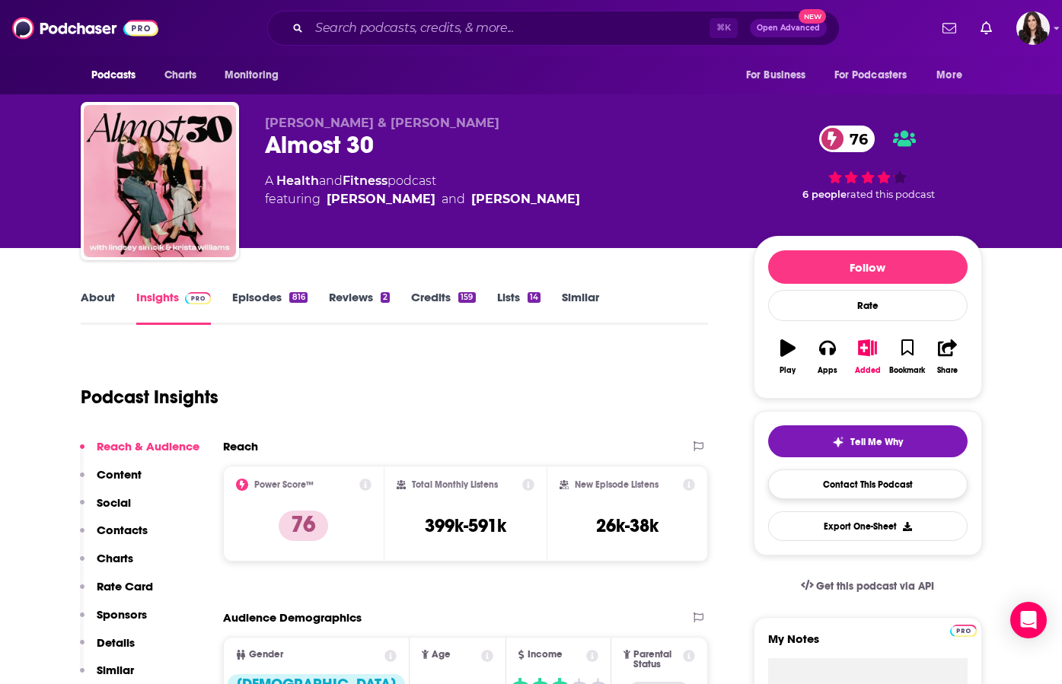
click at [906, 476] on link "Contact This Podcast" at bounding box center [867, 485] width 199 height 30
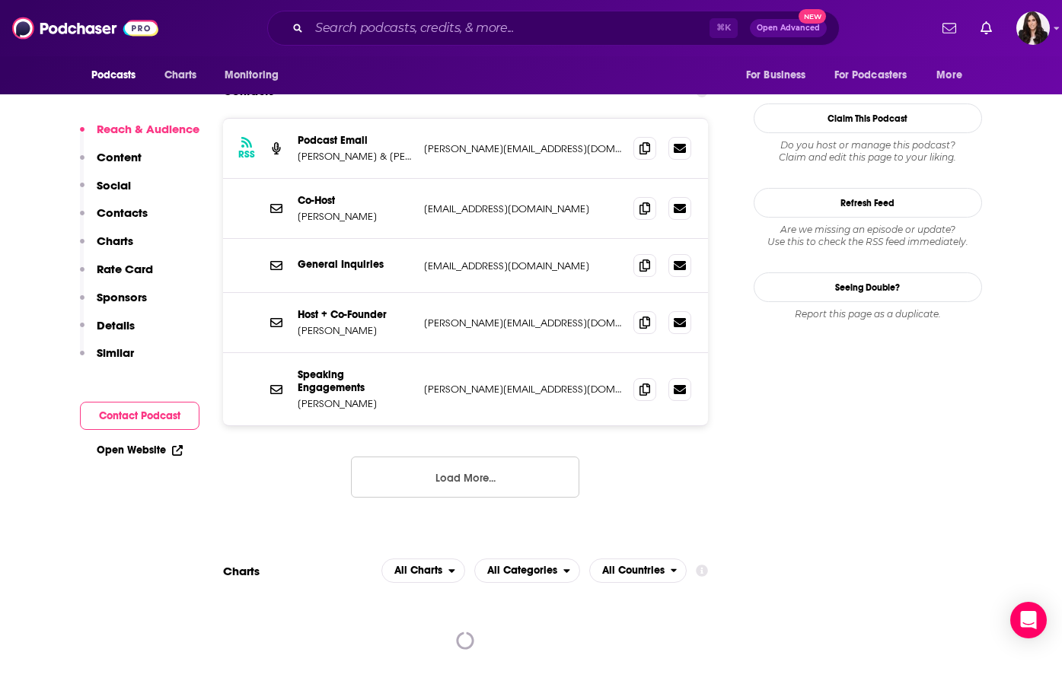
scroll to position [1501, 0]
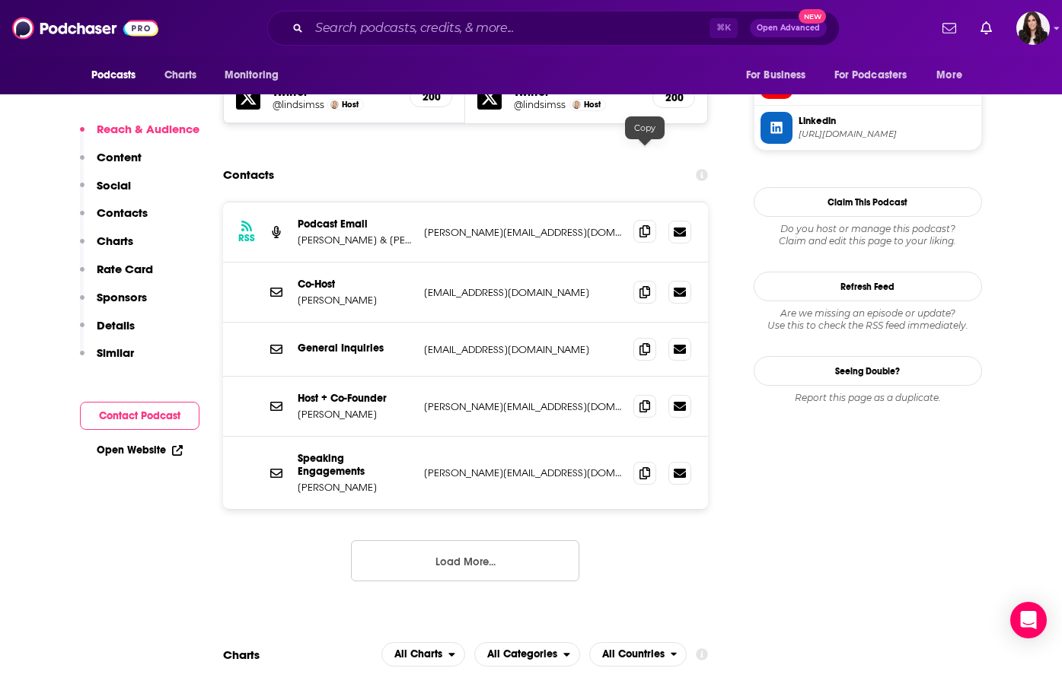
click at [641, 225] on icon at bounding box center [644, 231] width 11 height 12
click at [645, 342] on icon at bounding box center [644, 348] width 11 height 12
click at [646, 399] on icon at bounding box center [644, 405] width 11 height 12
click at [651, 461] on span at bounding box center [644, 472] width 23 height 23
click at [409, 34] on input "Search podcasts, credits, & more..." at bounding box center [509, 28] width 400 height 24
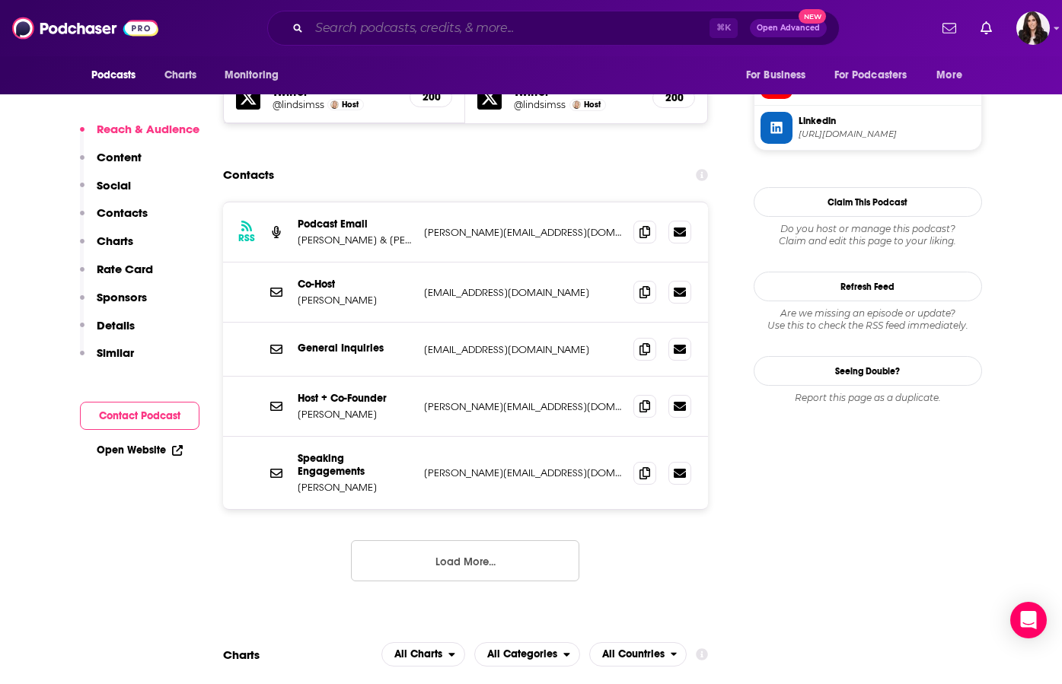
paste input "Khloe in Wonderland"
type input "Khloe in Wonderland"
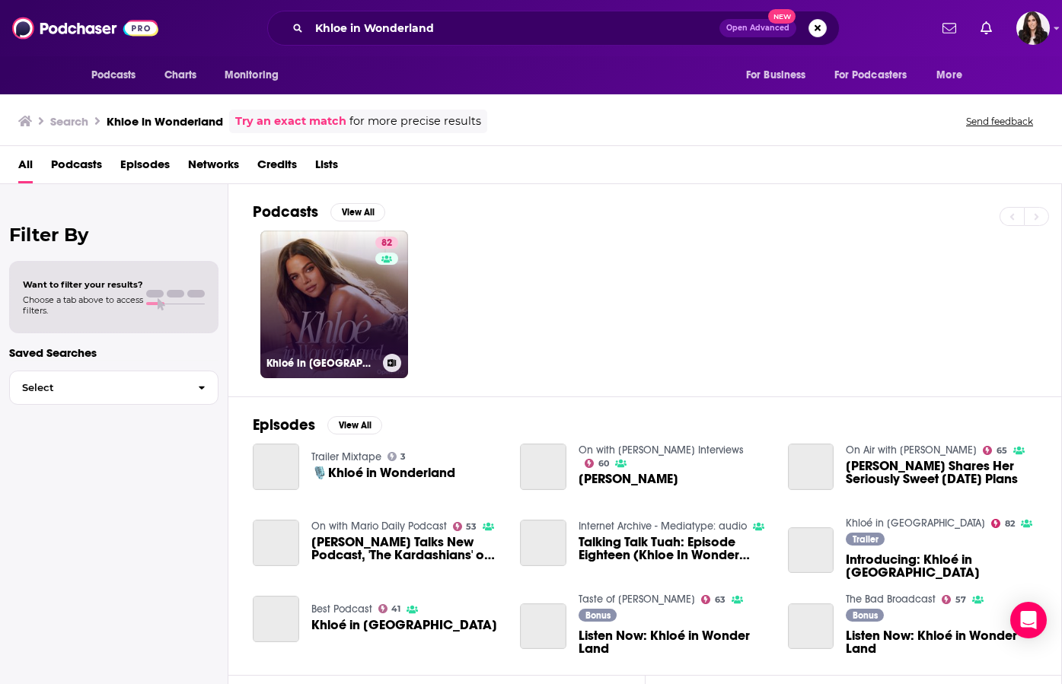
click at [349, 339] on link "82 Khloé in [GEOGRAPHIC_DATA]" at bounding box center [334, 305] width 148 height 148
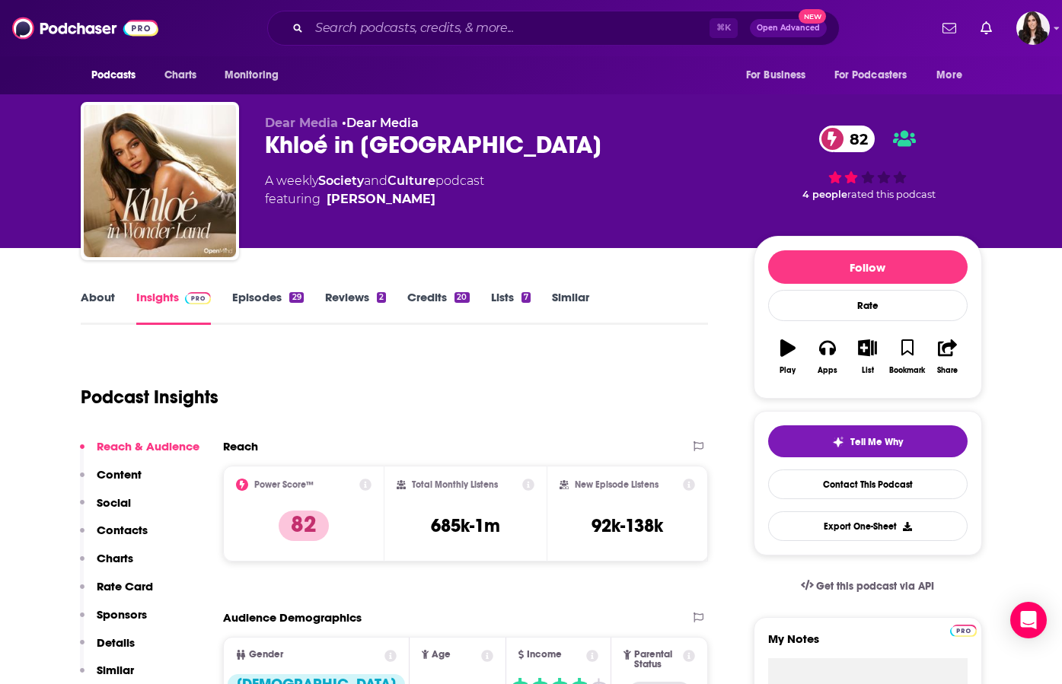
click at [619, 306] on div "About Insights Episodes 29 Reviews 2 Credits 20 Lists 7 Similar" at bounding box center [395, 306] width 628 height 37
click at [842, 497] on link "Contact This Podcast" at bounding box center [867, 485] width 199 height 30
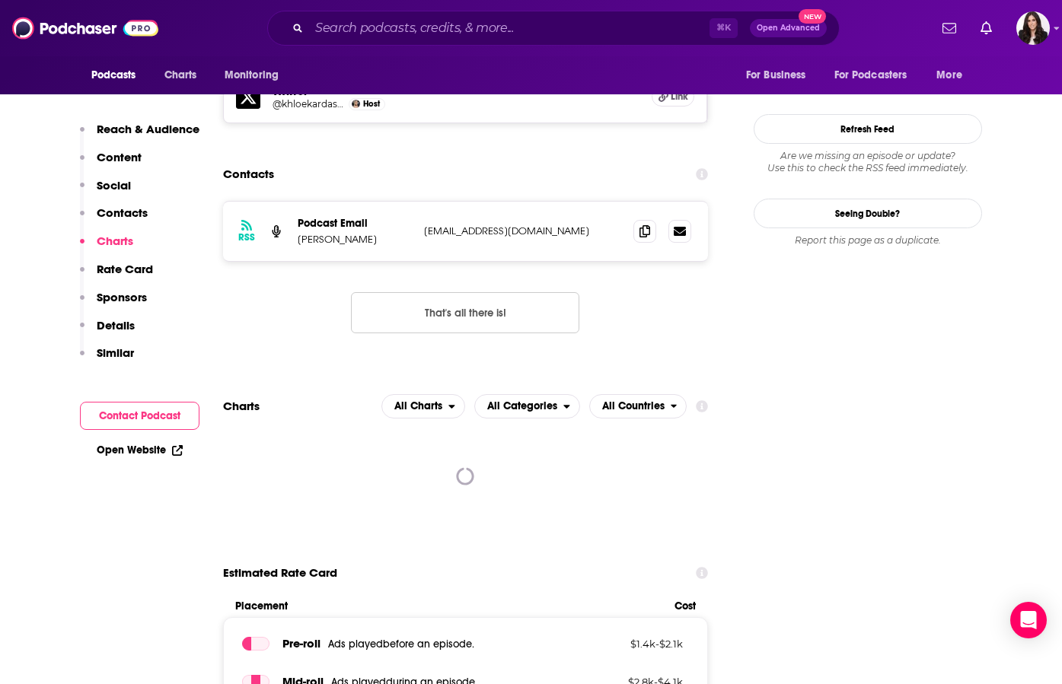
scroll to position [1313, 0]
